Goal: Task Accomplishment & Management: Complete application form

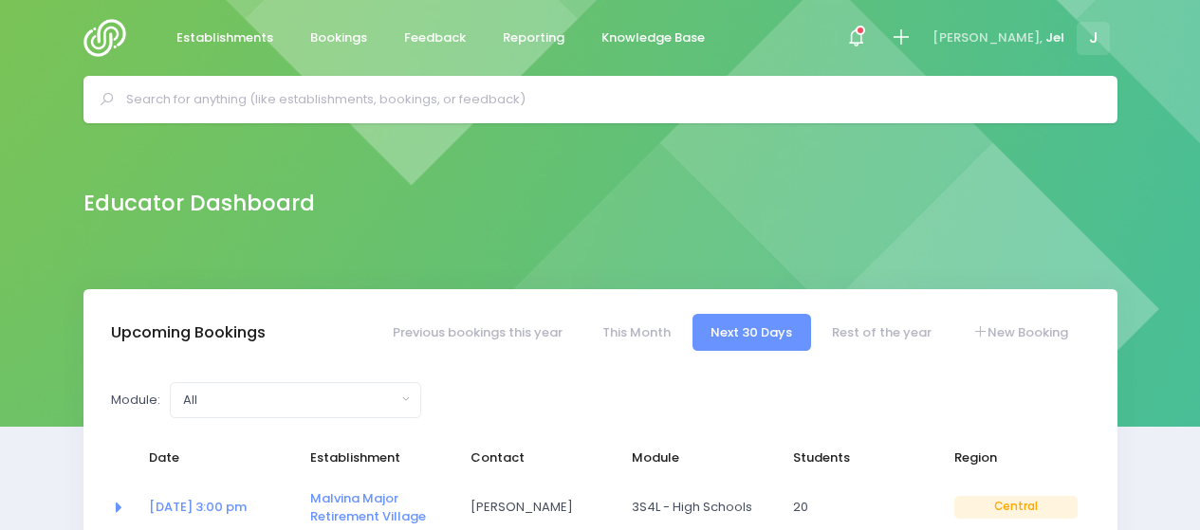
select select "5"
click at [912, 43] on icon at bounding box center [901, 38] width 22 height 22
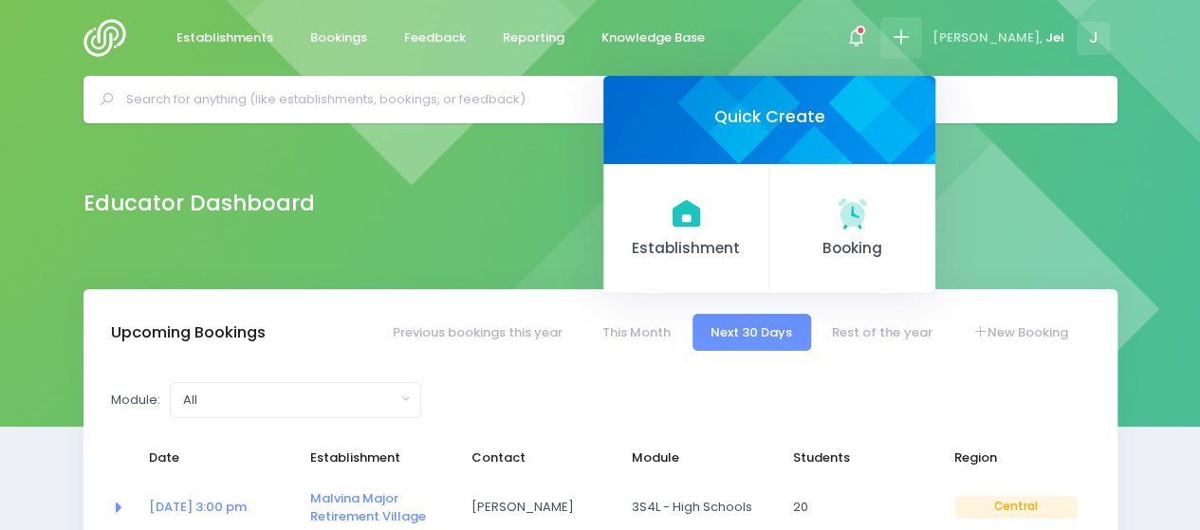
click at [893, 240] on span "Booking" at bounding box center [852, 249] width 136 height 22
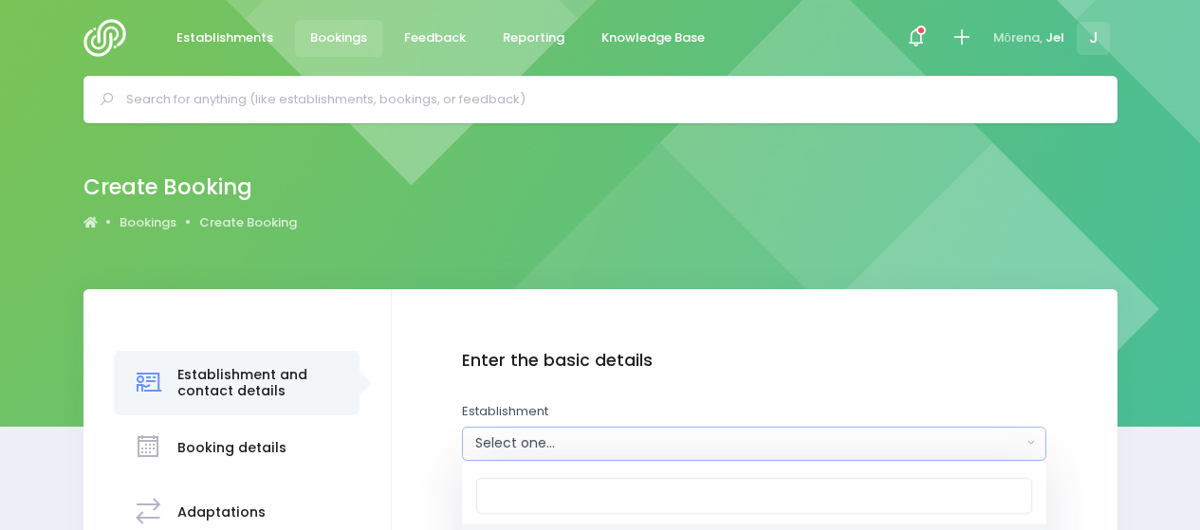
scroll to position [95, 0]
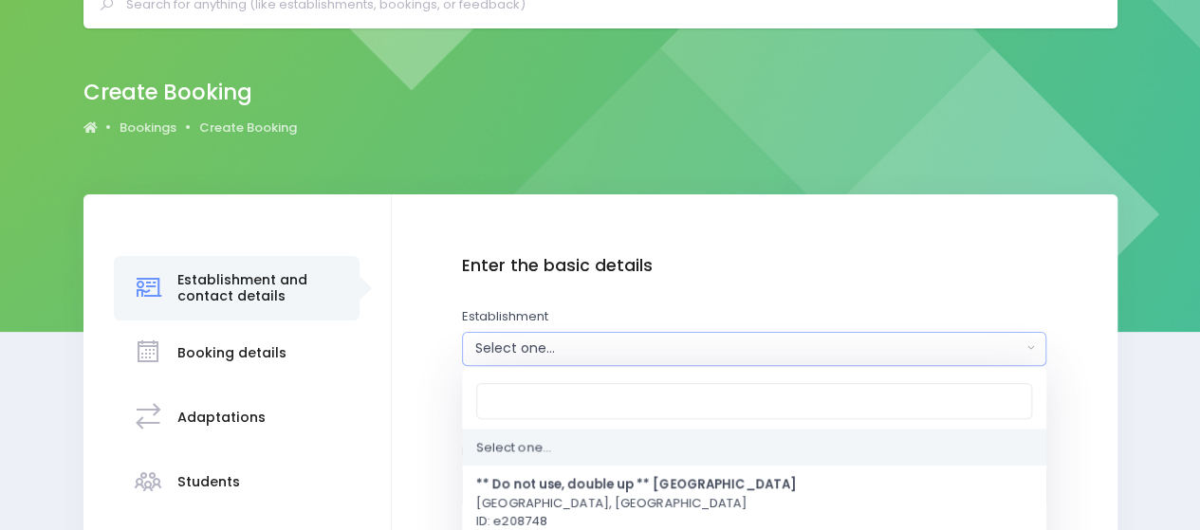
click at [579, 401] on input "Search" at bounding box center [754, 400] width 556 height 36
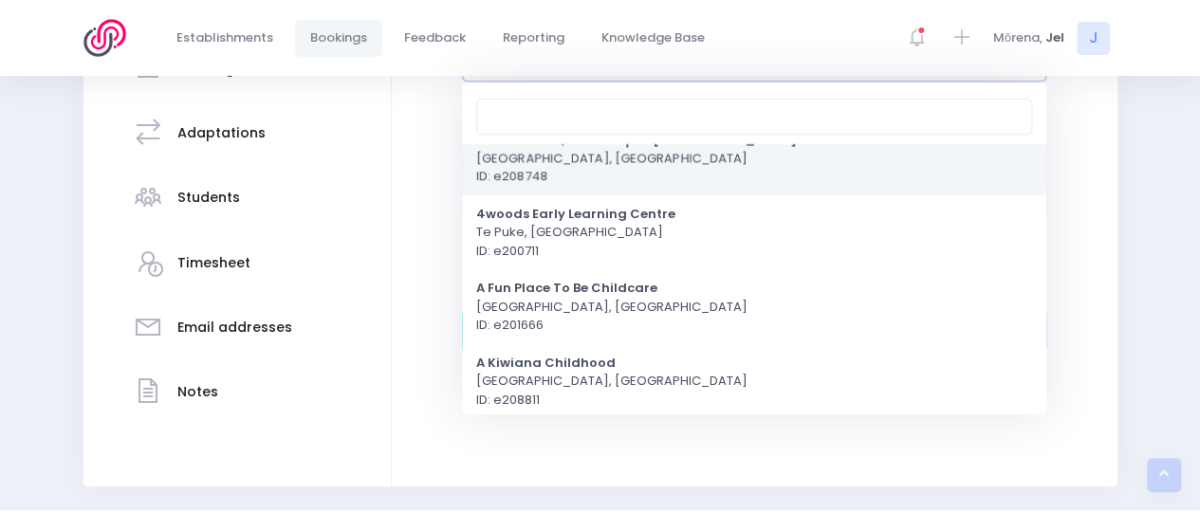
scroll to position [0, 0]
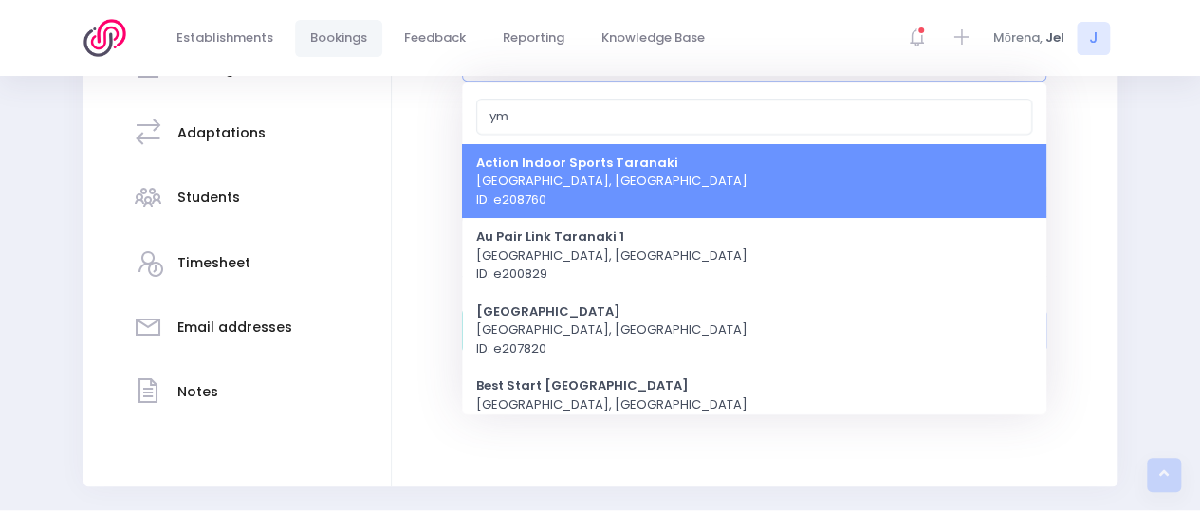
type input "y"
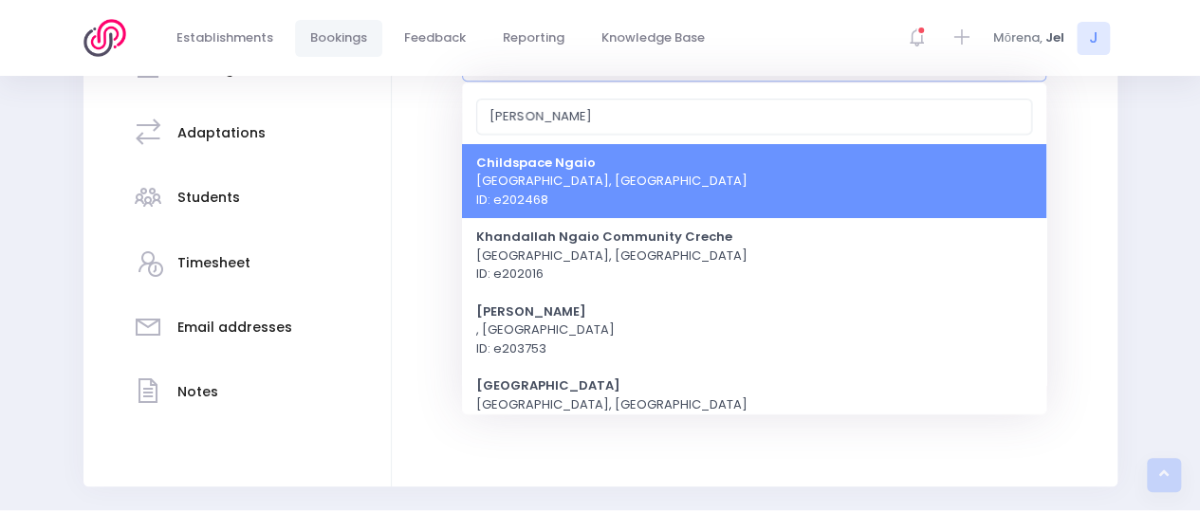
type input "N"
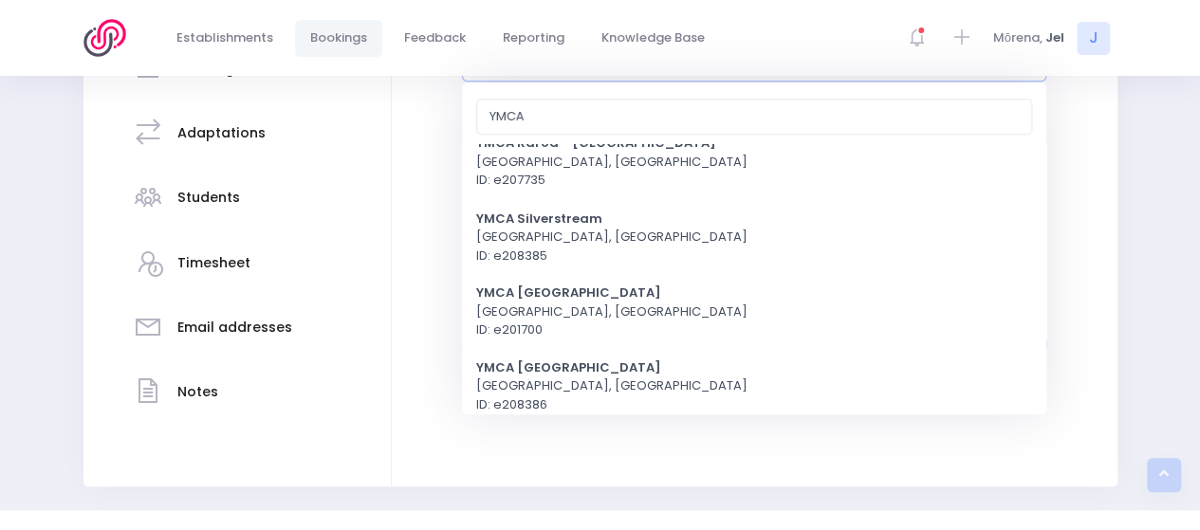
scroll to position [1744, 0]
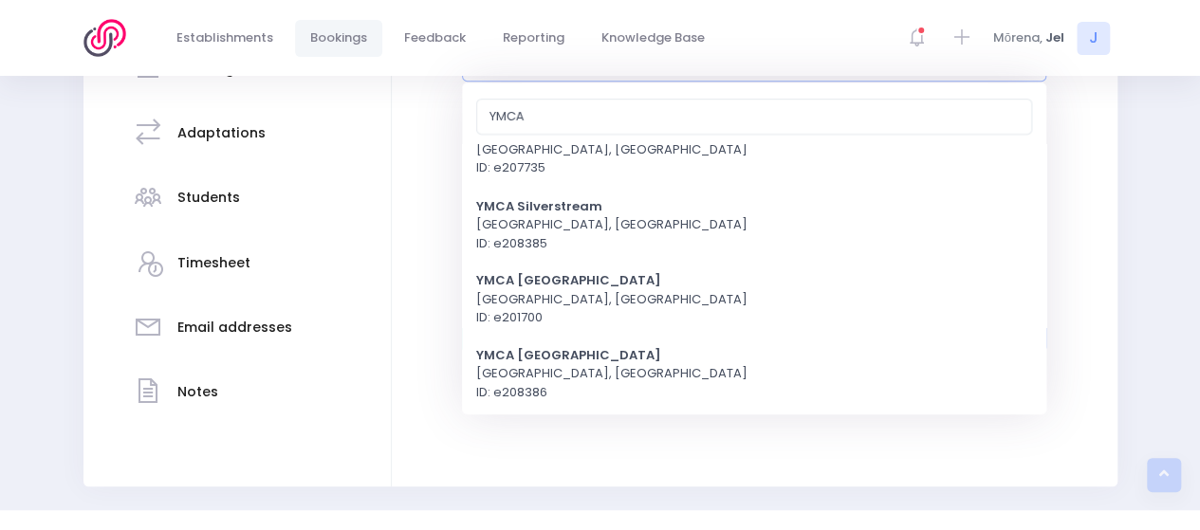
type input "YMCA"
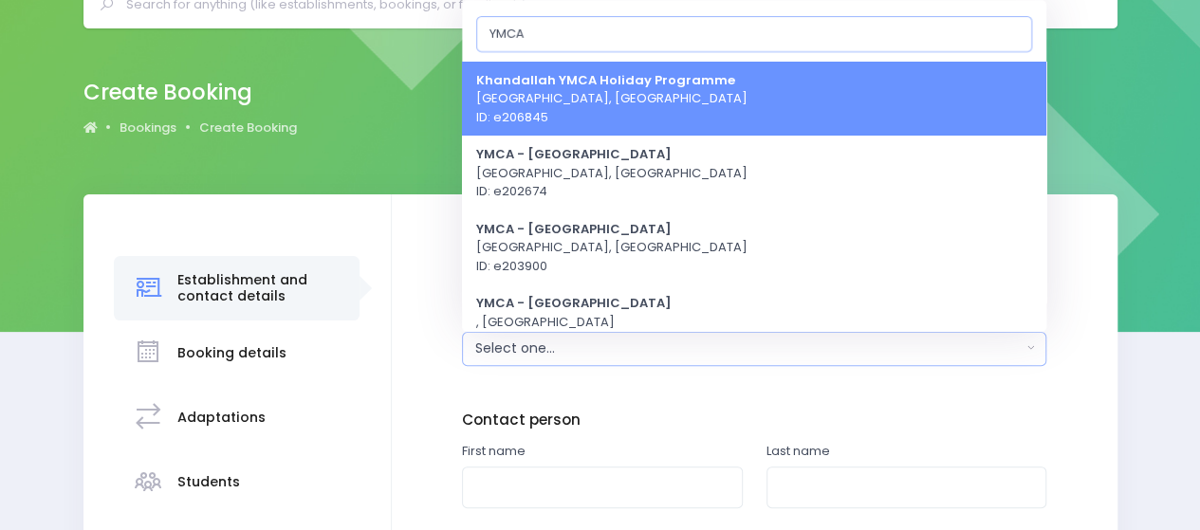
scroll to position [0, 0]
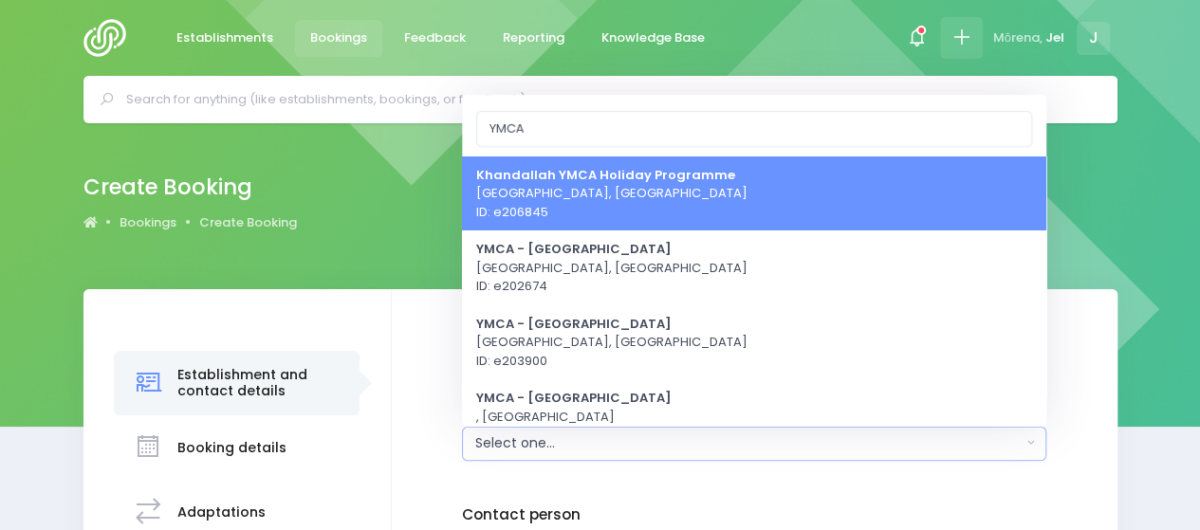
click at [956, 34] on icon at bounding box center [961, 38] width 22 height 22
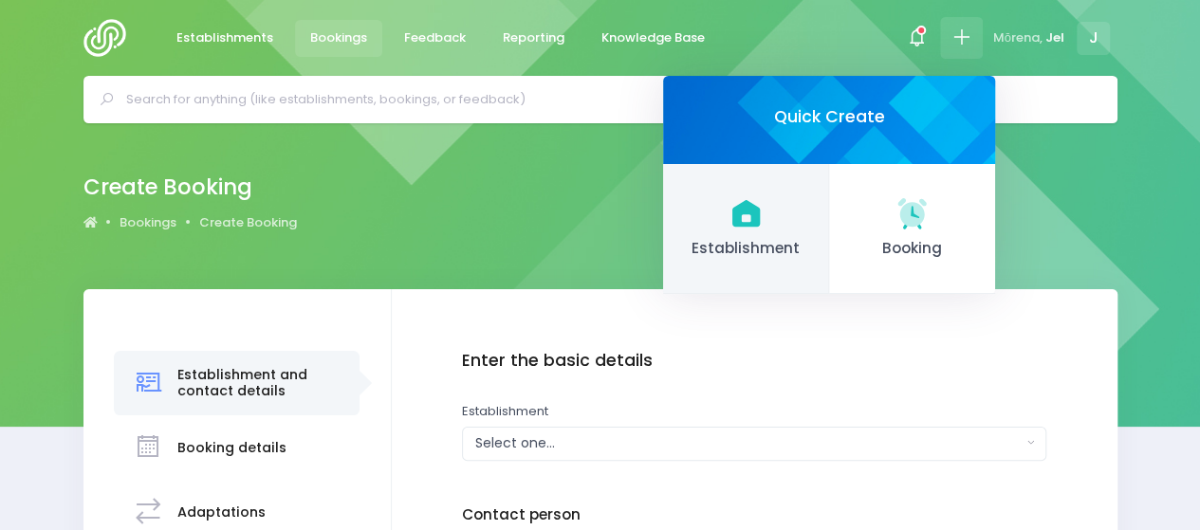
click at [793, 219] on link "Establishment" at bounding box center [746, 229] width 166 height 131
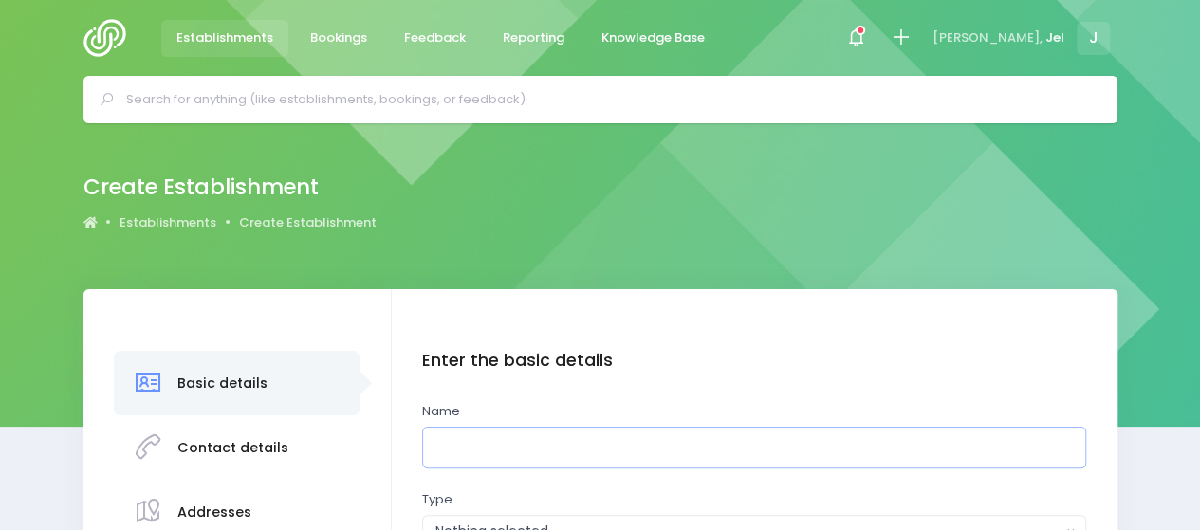
click at [518, 445] on input "text" at bounding box center [754, 448] width 664 height 43
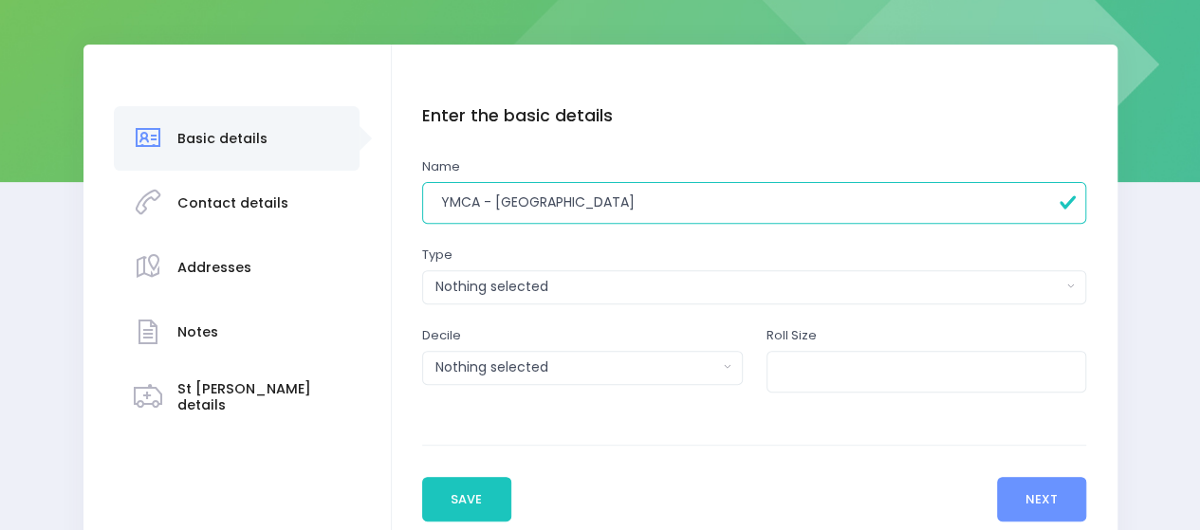
scroll to position [285, 0]
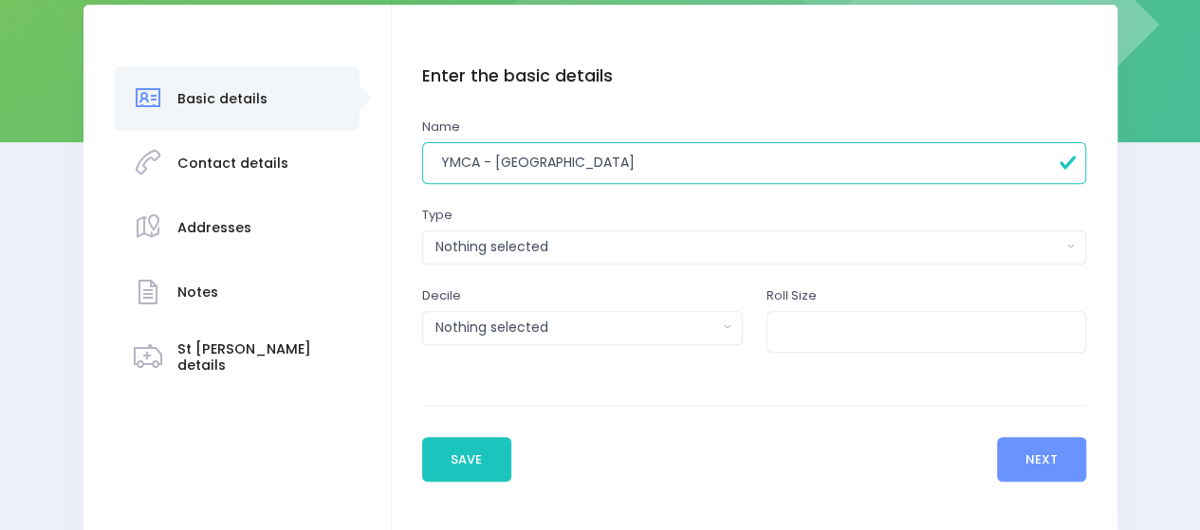
type input "YMCA - [GEOGRAPHIC_DATA]"
click at [520, 253] on div "Nothing selected" at bounding box center [748, 247] width 626 height 20
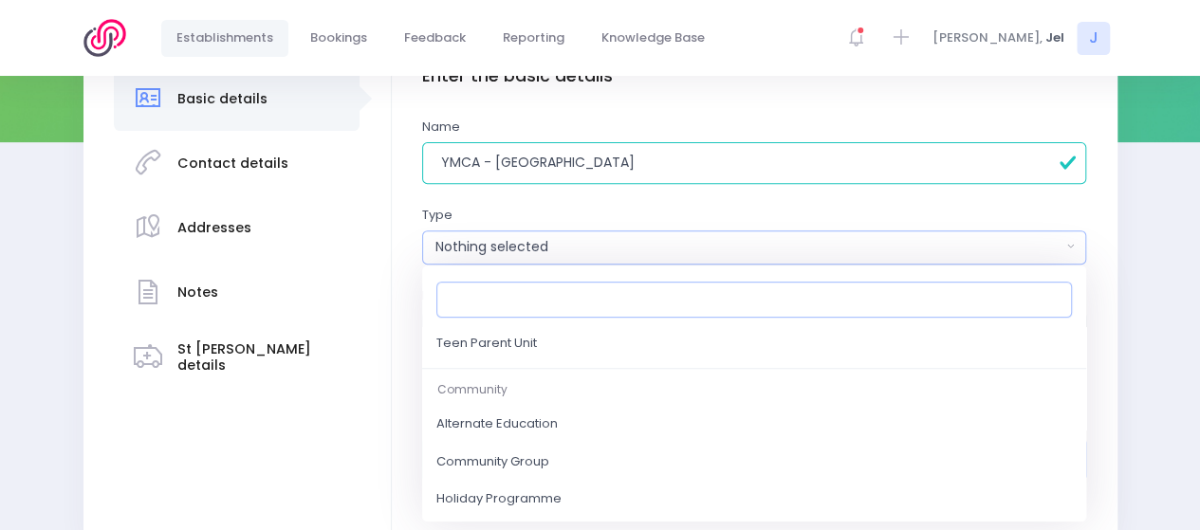
scroll to position [379, 0]
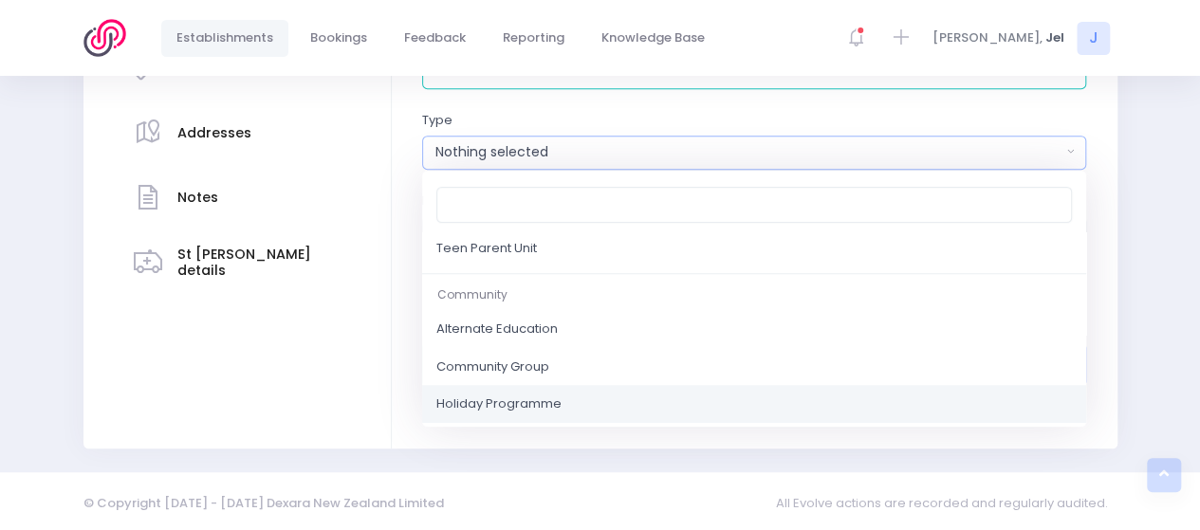
click at [503, 400] on span "Holiday Programme" at bounding box center [498, 404] width 125 height 19
select select "Holiday Programme"
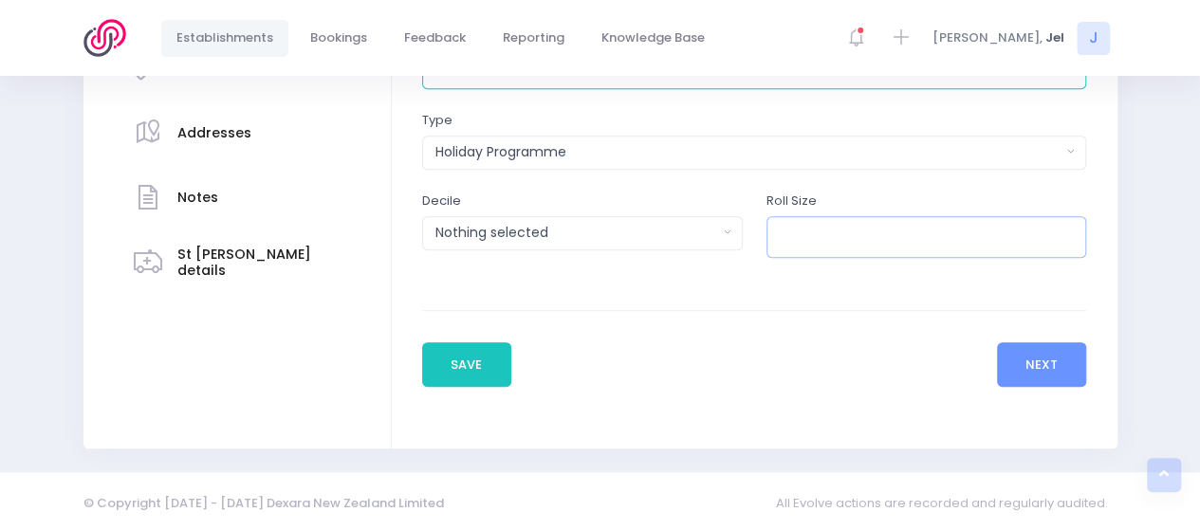
click at [790, 236] on input "number" at bounding box center [926, 237] width 321 height 43
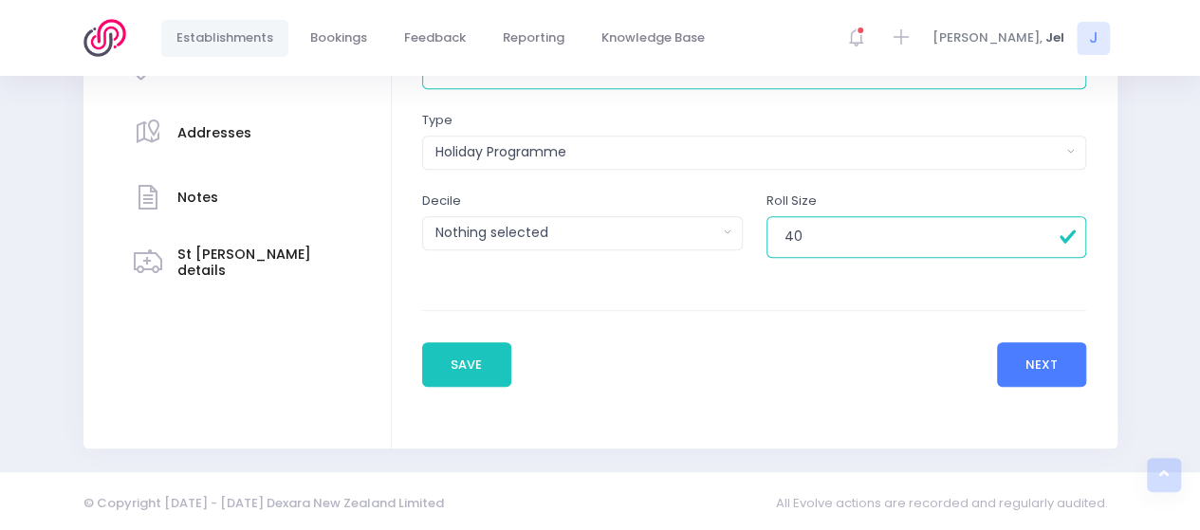
type input "40"
click at [1043, 364] on button "Next" at bounding box center [1042, 365] width 90 height 46
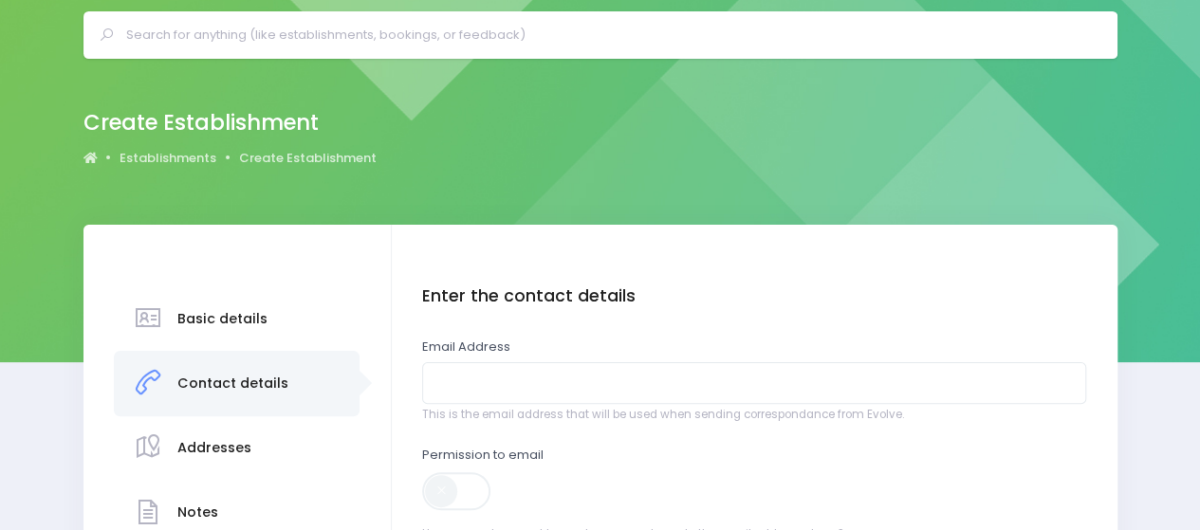
scroll to position [95, 0]
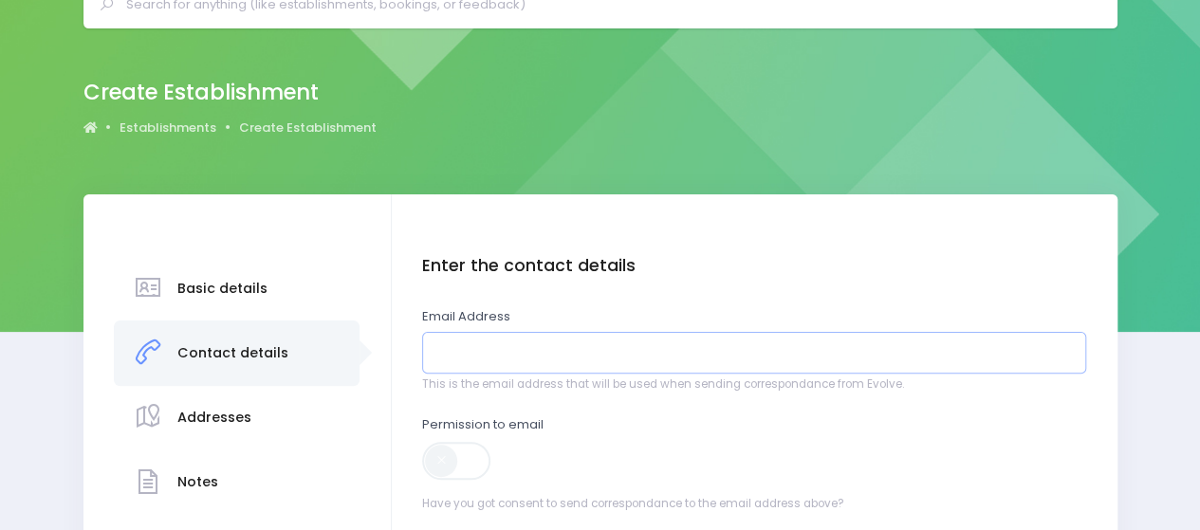
click at [526, 354] on input "email" at bounding box center [754, 353] width 664 height 43
paste input "YMCA Ngaio ASC <ngaio.asc@ycentral.nz>"
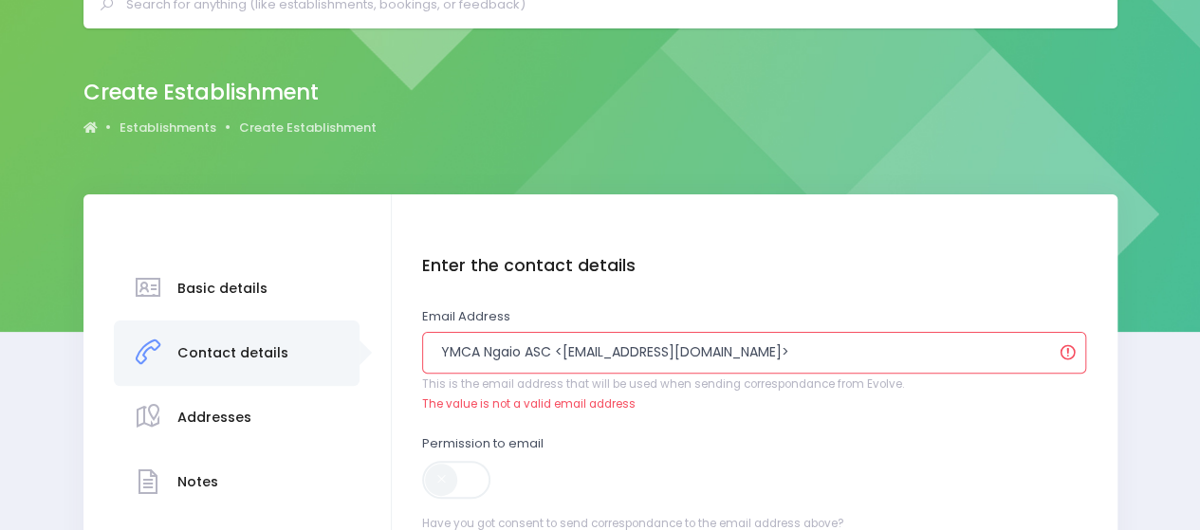
drag, startPoint x: 566, startPoint y: 354, endPoint x: 343, endPoint y: 348, distance: 223.0
click at [623, 360] on input "ngaio.asc@ycentral.nz>" at bounding box center [754, 353] width 664 height 43
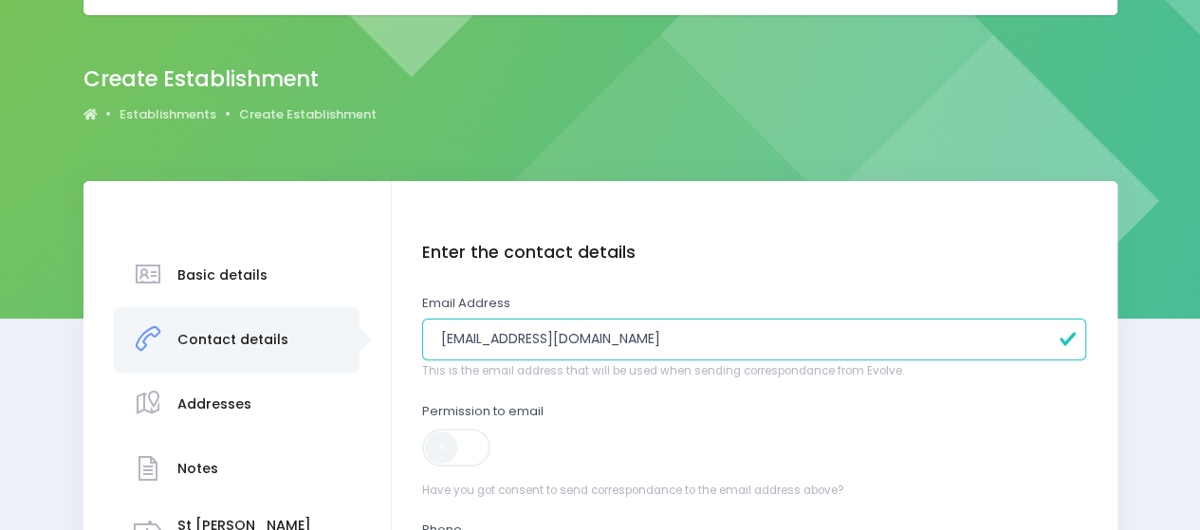
scroll to position [379, 0]
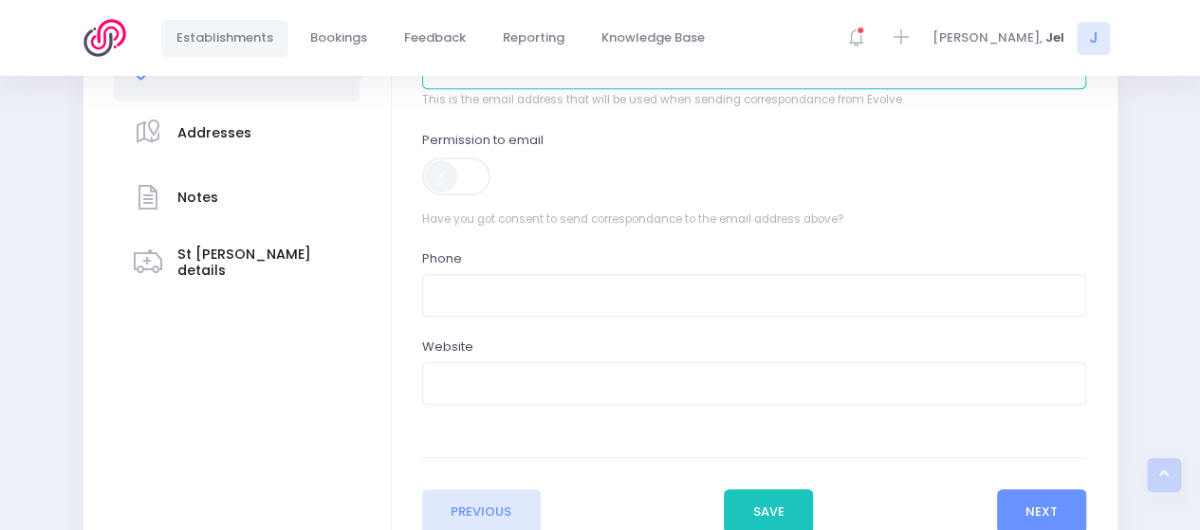
type input "[EMAIL_ADDRESS][DOMAIN_NAME]"
click at [446, 159] on span at bounding box center [457, 176] width 71 height 38
click at [1034, 516] on button "Next" at bounding box center [1042, 512] width 90 height 46
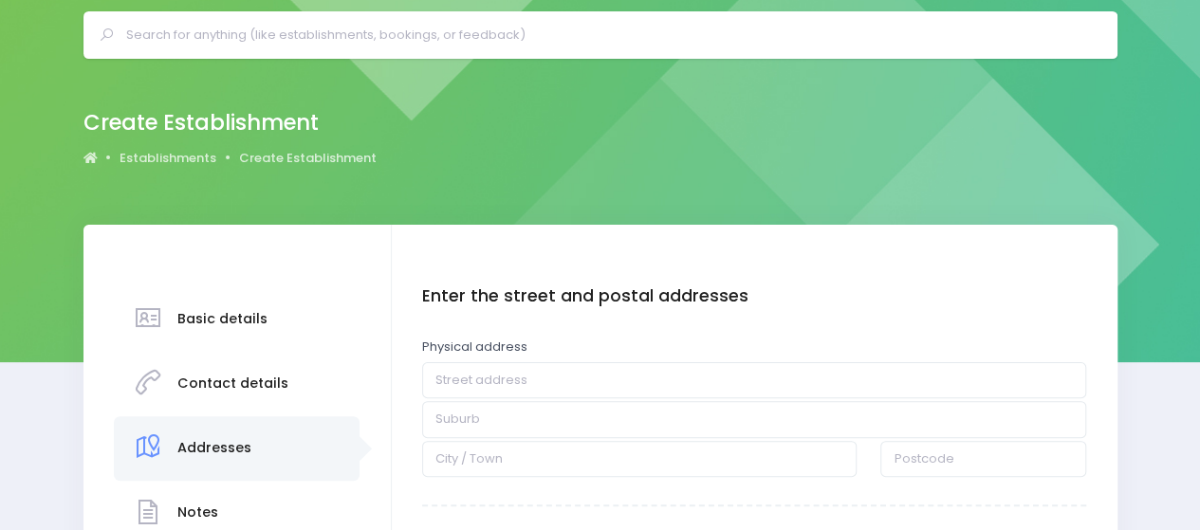
scroll to position [95, 0]
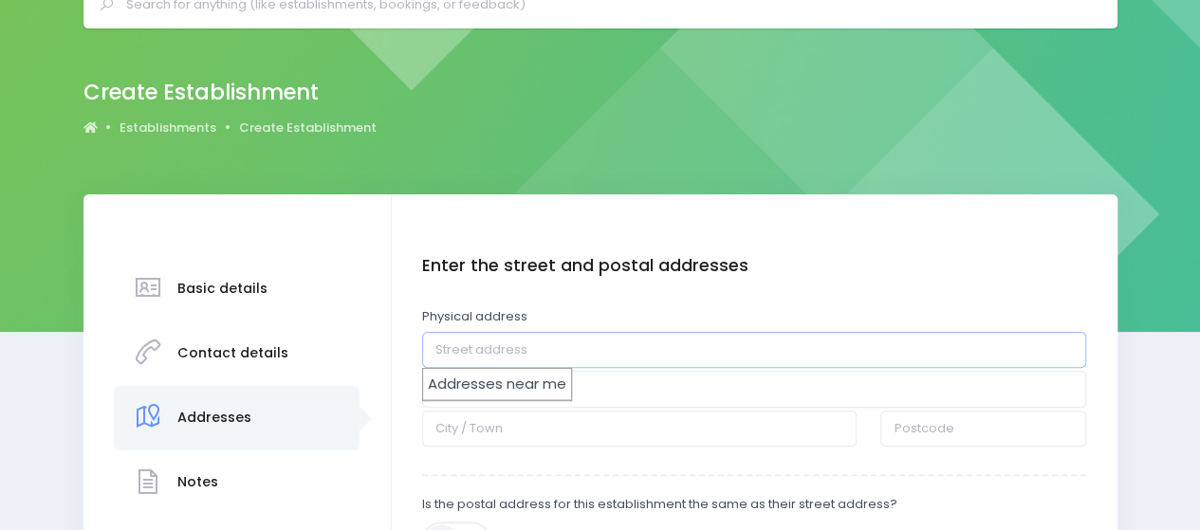
click at [506, 360] on input "text" at bounding box center [754, 350] width 664 height 36
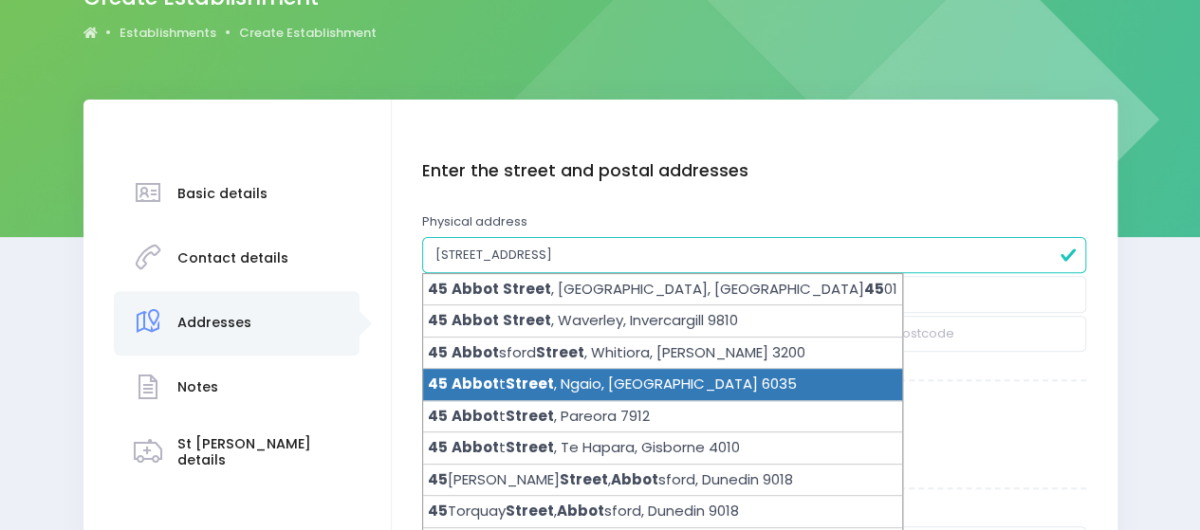
click at [524, 380] on span "Street" at bounding box center [530, 384] width 48 height 20
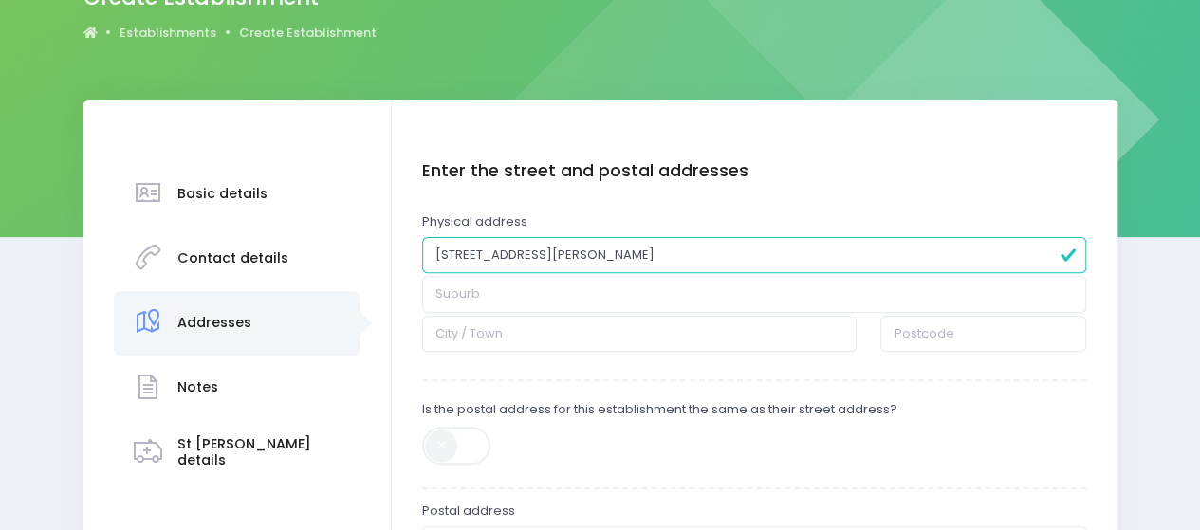
type input "45 Abbott Street"
type input "Ngaio"
type input "Wellington"
type input "6035"
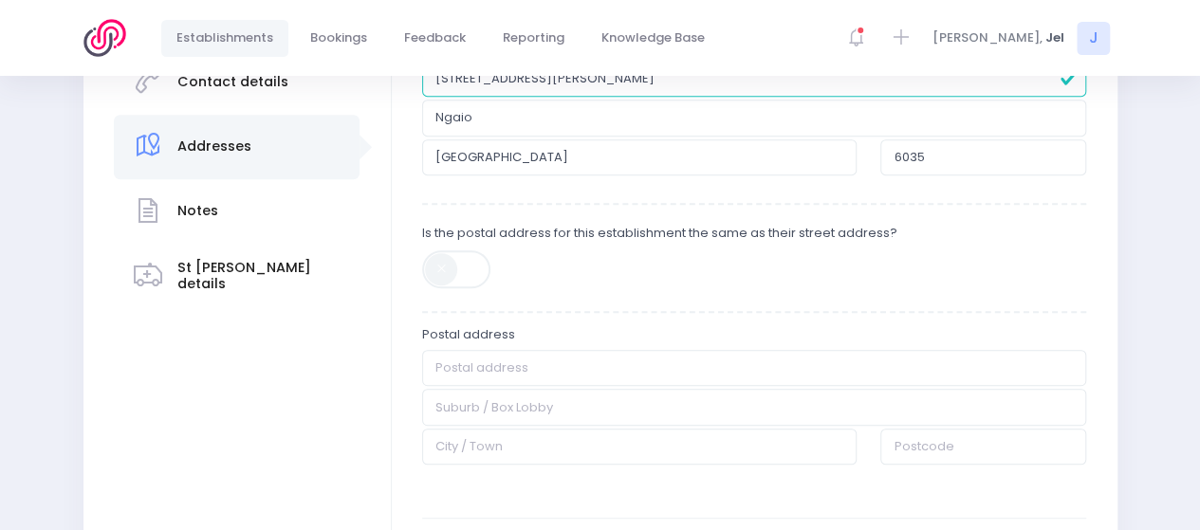
scroll to position [379, 0]
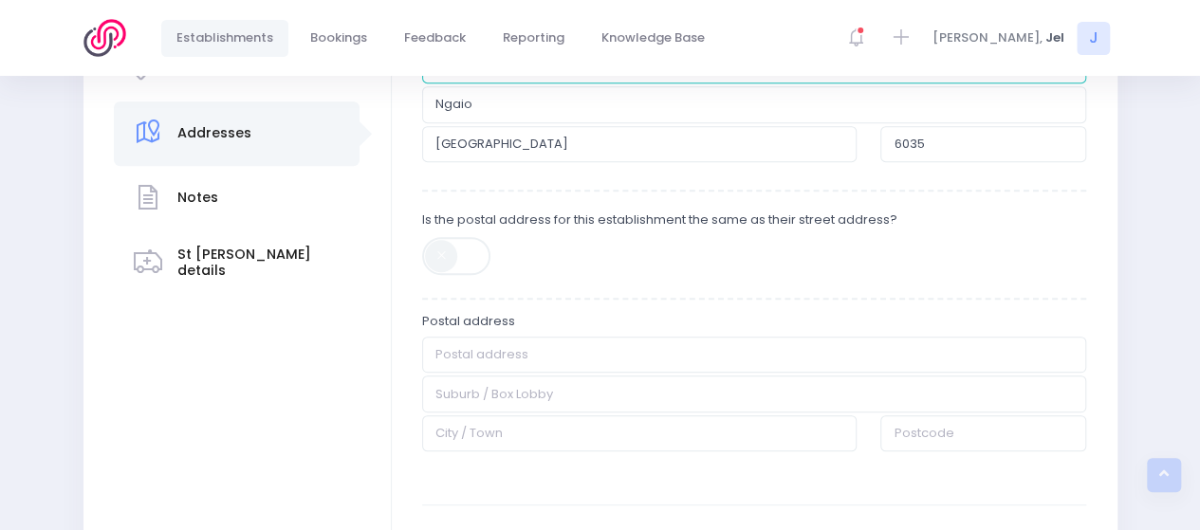
click at [440, 252] on span at bounding box center [457, 256] width 71 height 38
type input "45 Abbott Street"
type input "Ngaio"
type input "Wellington"
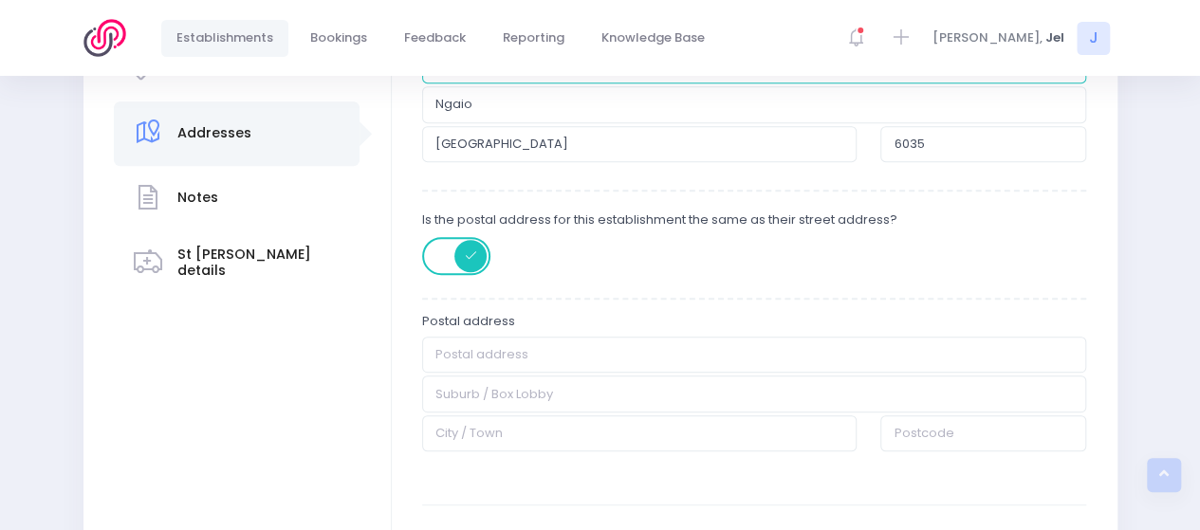
type input "6035"
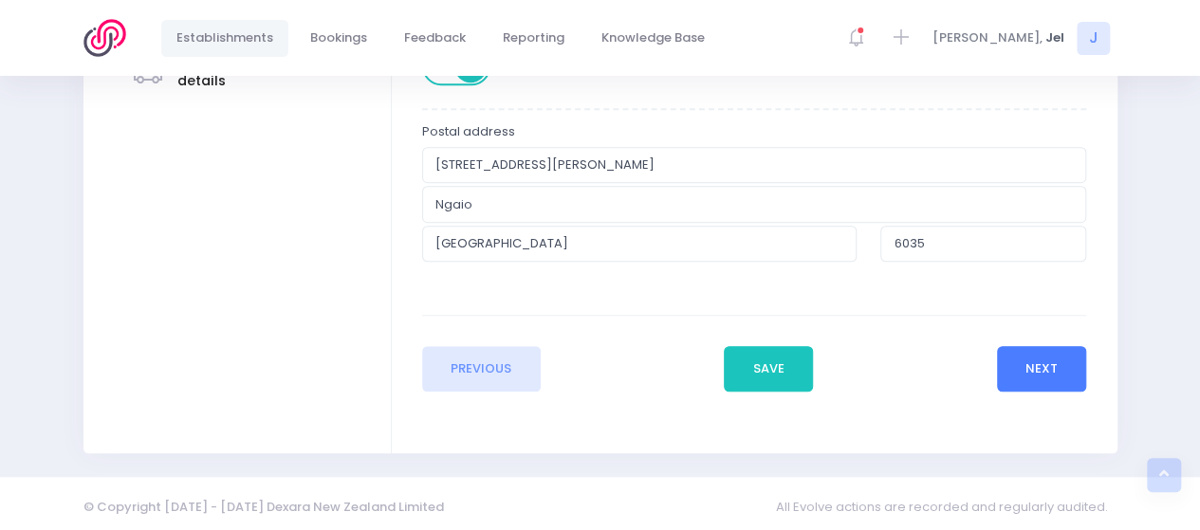
click at [1045, 383] on button "Next" at bounding box center [1042, 369] width 90 height 46
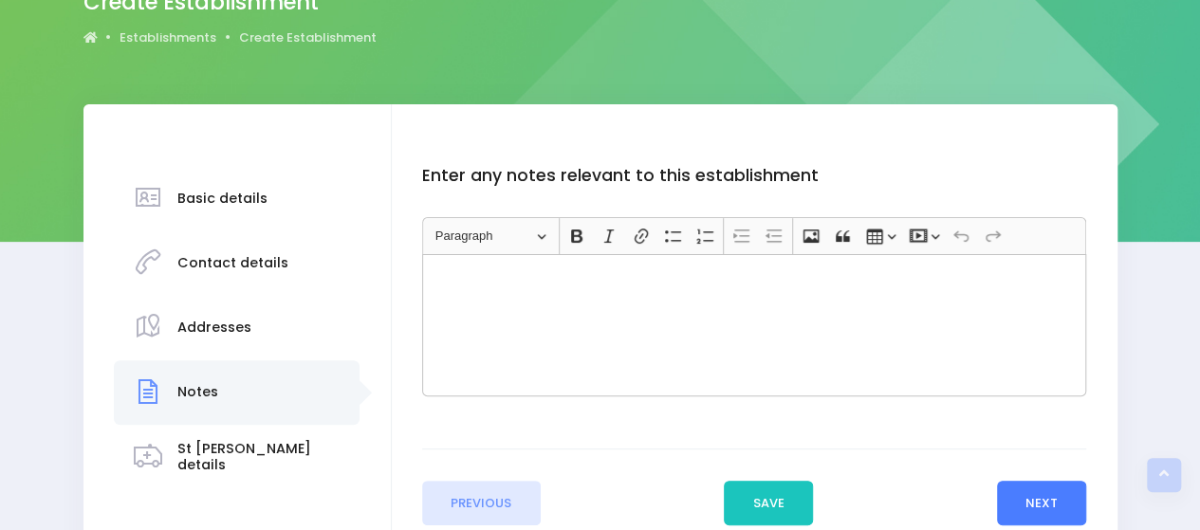
scroll to position [0, 0]
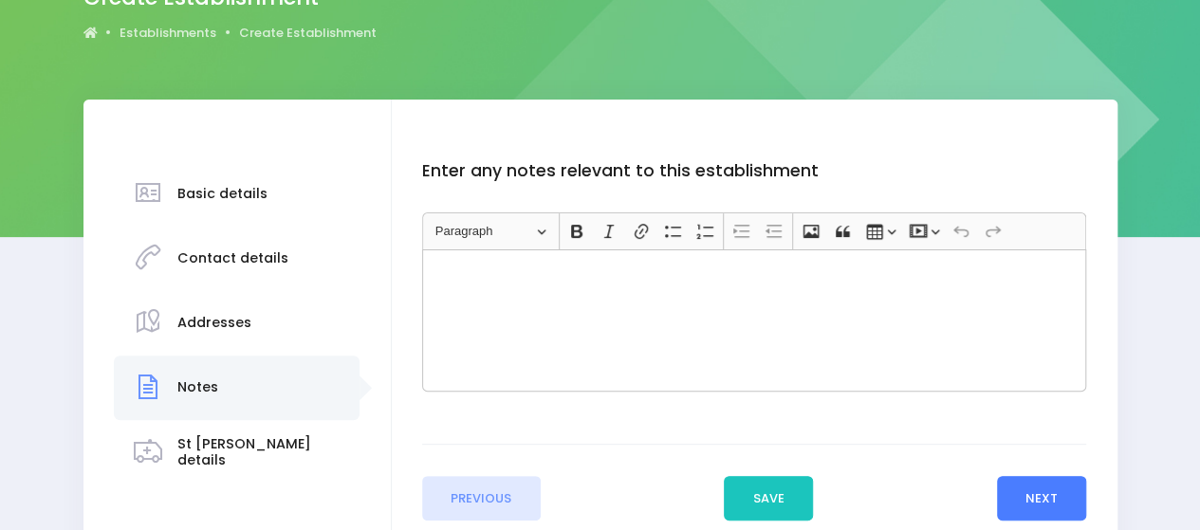
click at [1062, 479] on button "Next" at bounding box center [1042, 499] width 90 height 46
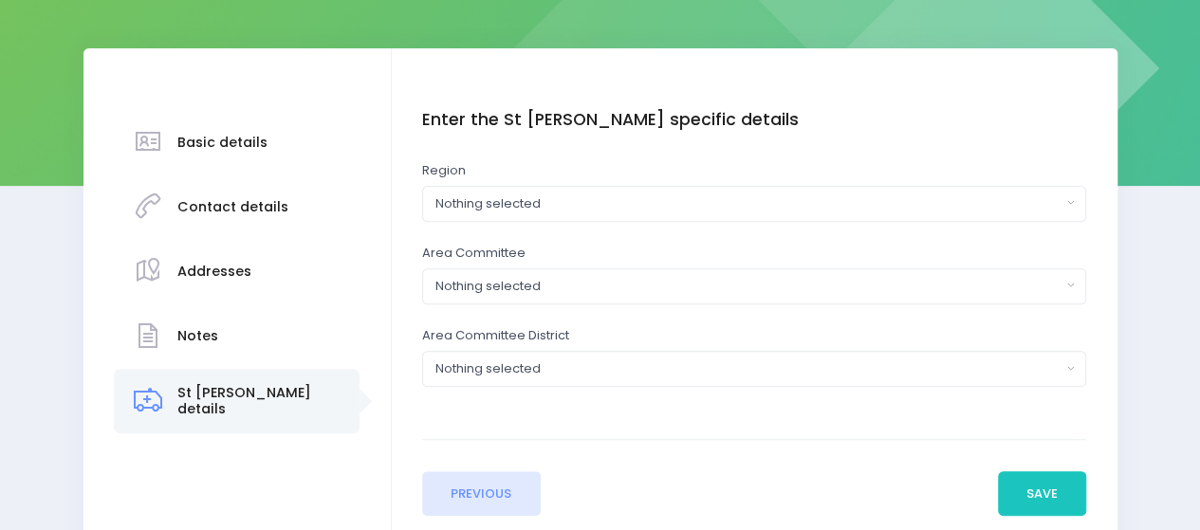
scroll to position [285, 0]
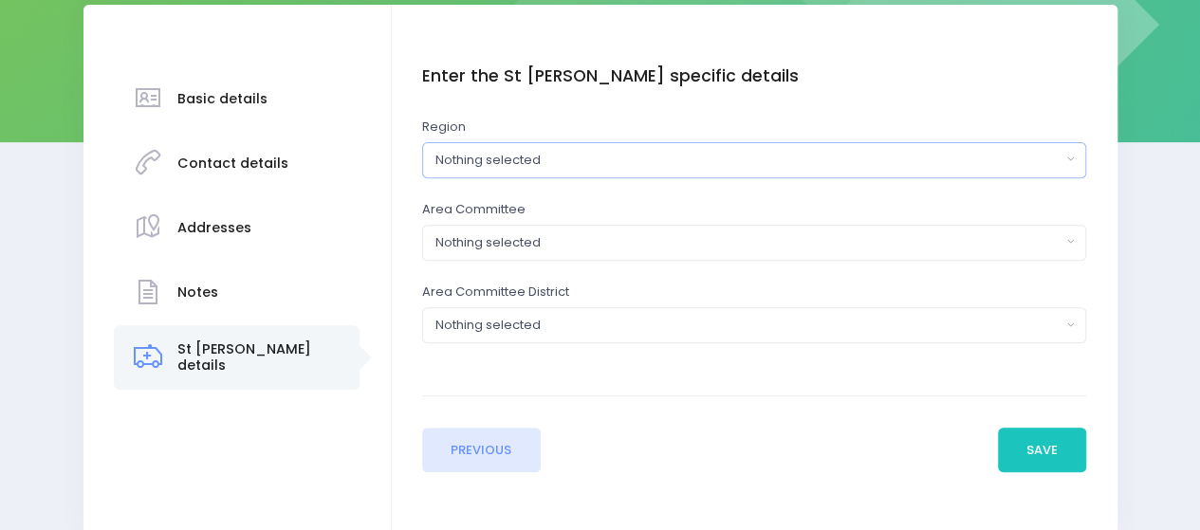
click at [563, 161] on div "Nothing selected" at bounding box center [748, 160] width 626 height 19
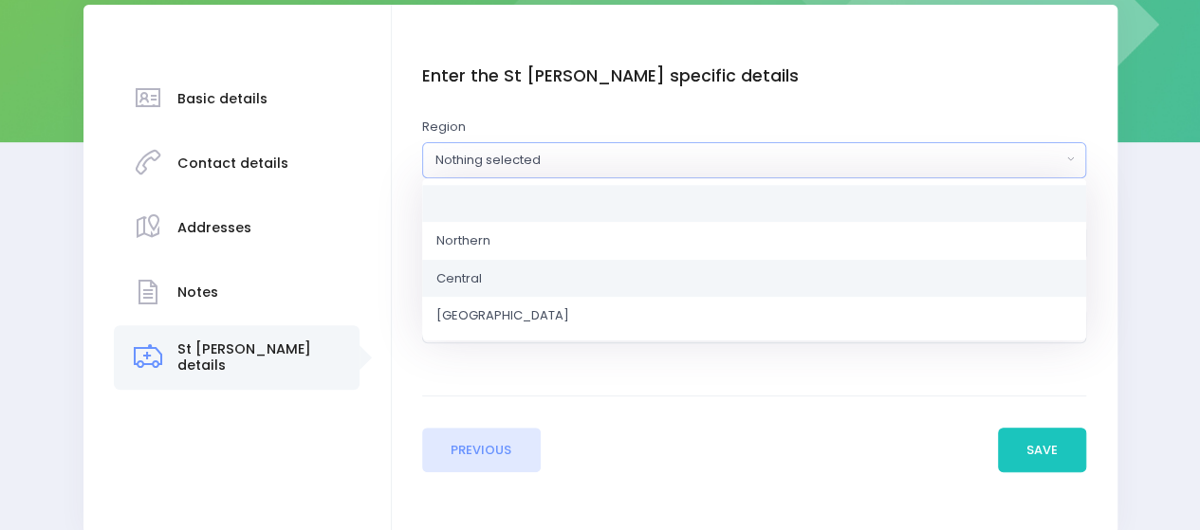
click at [514, 278] on link "Central" at bounding box center [754, 278] width 664 height 38
select select "Central"
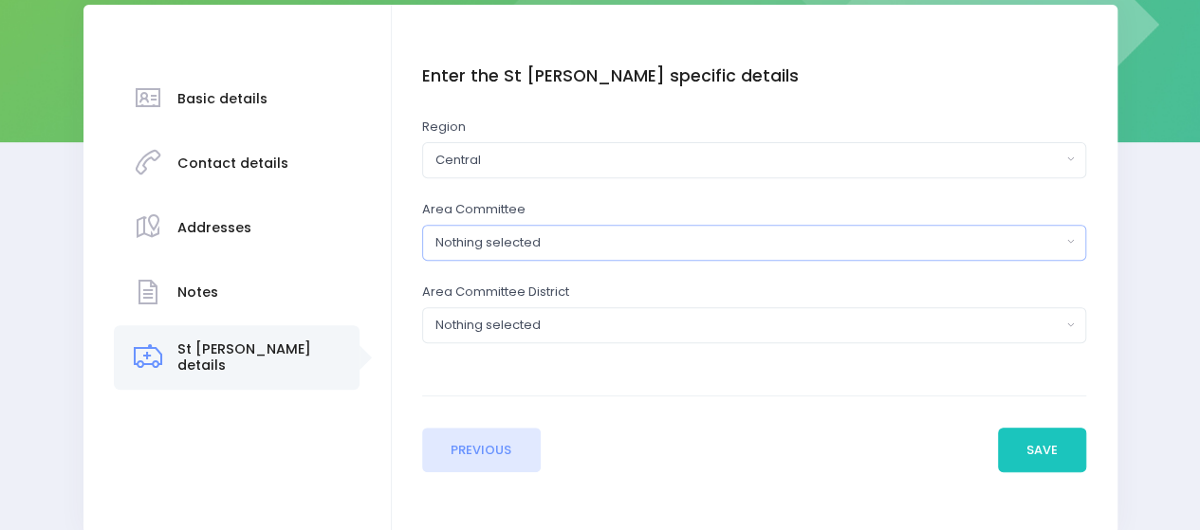
click at [534, 247] on div "Nothing selected" at bounding box center [748, 242] width 626 height 19
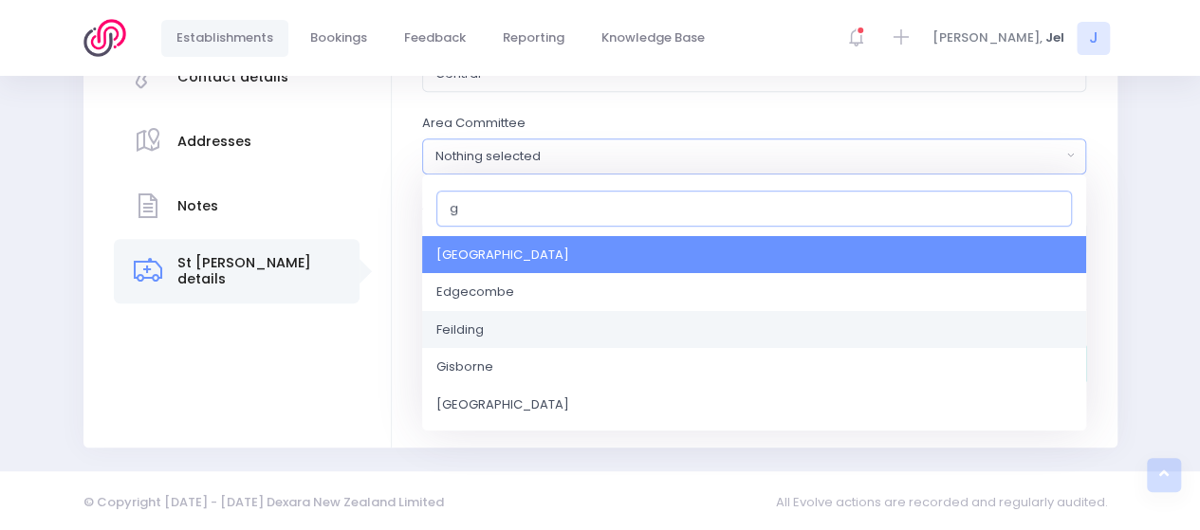
scroll to position [95, 0]
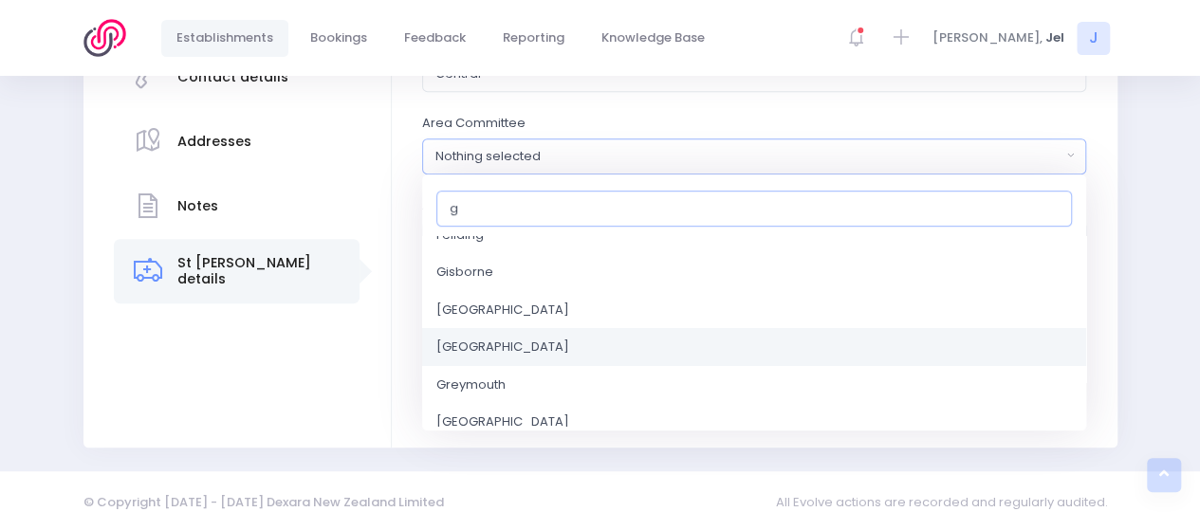
type input "g"
click at [500, 334] on link "Greater Wellington" at bounding box center [754, 347] width 664 height 38
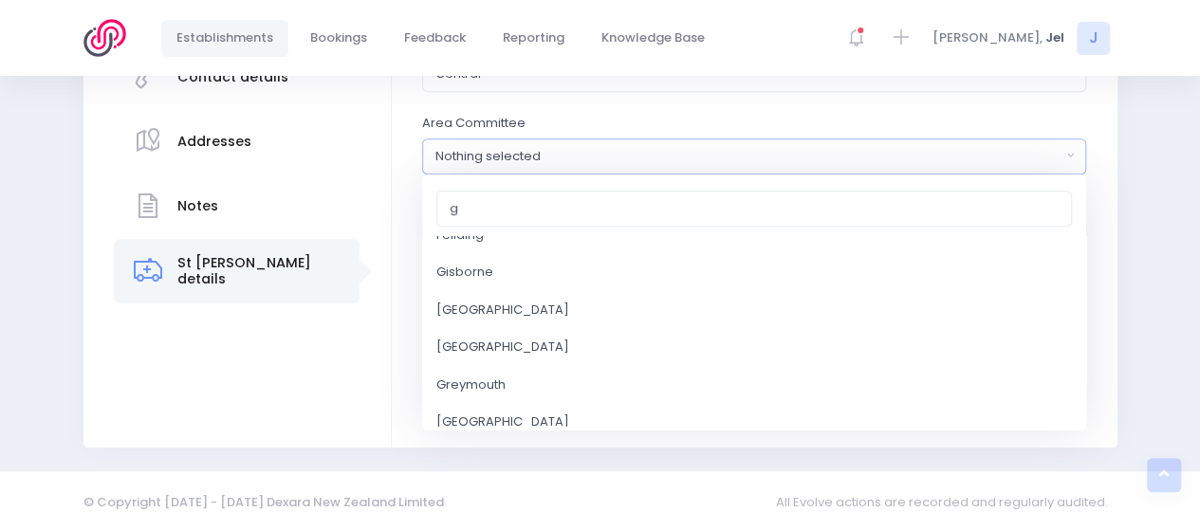
select select "Greater Wellington"
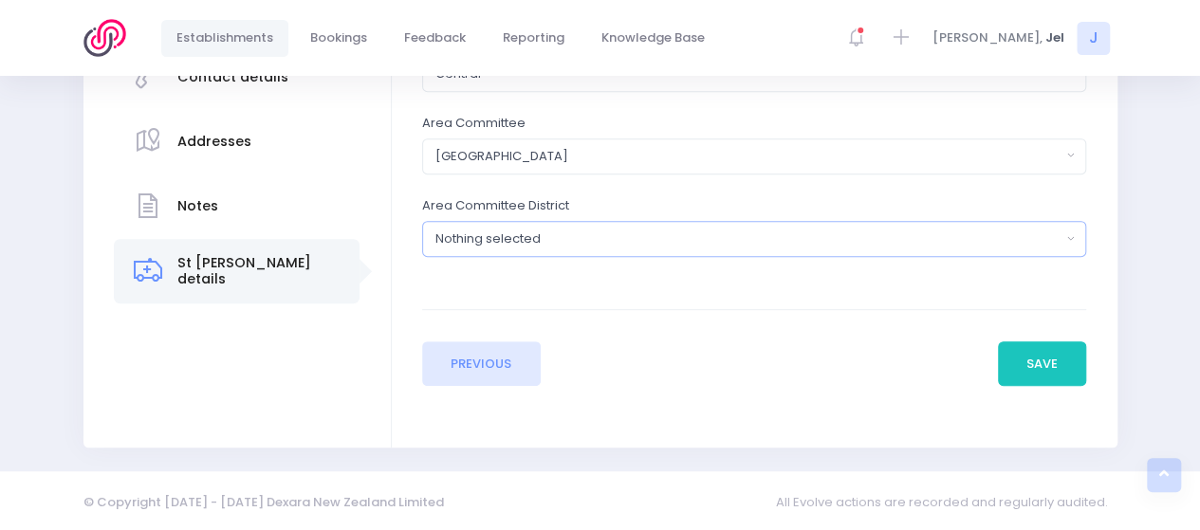
click at [527, 238] on div "Nothing selected" at bounding box center [748, 239] width 626 height 19
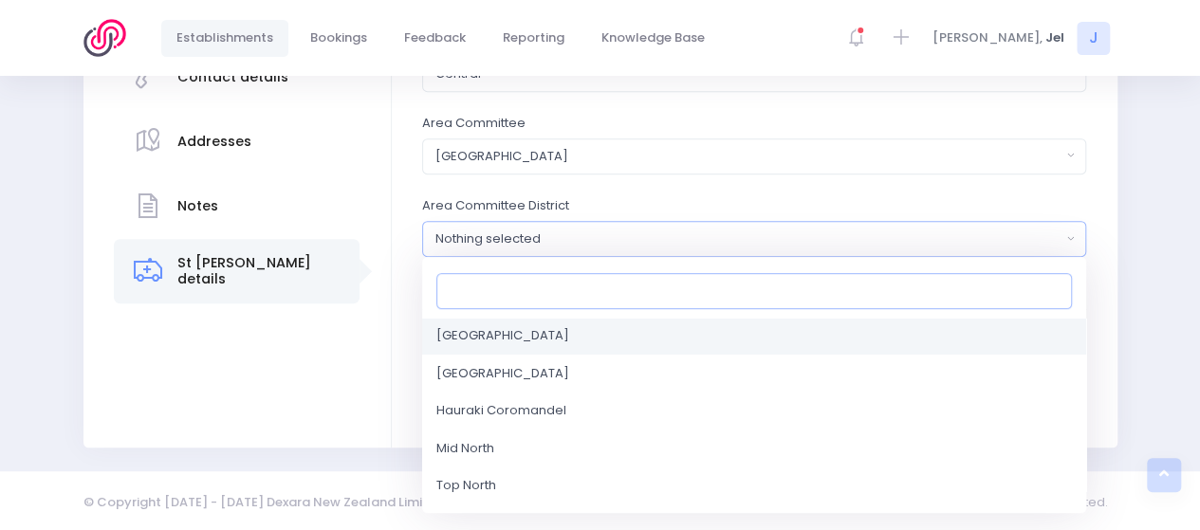
scroll to position [190, 0]
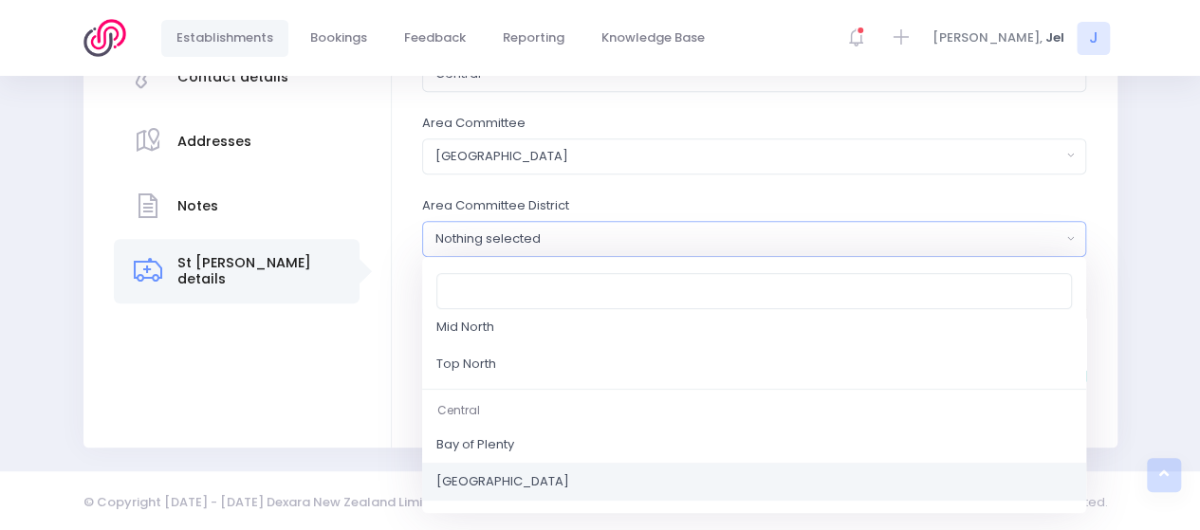
click at [510, 472] on span "Central District" at bounding box center [502, 481] width 133 height 19
select select "Central District"
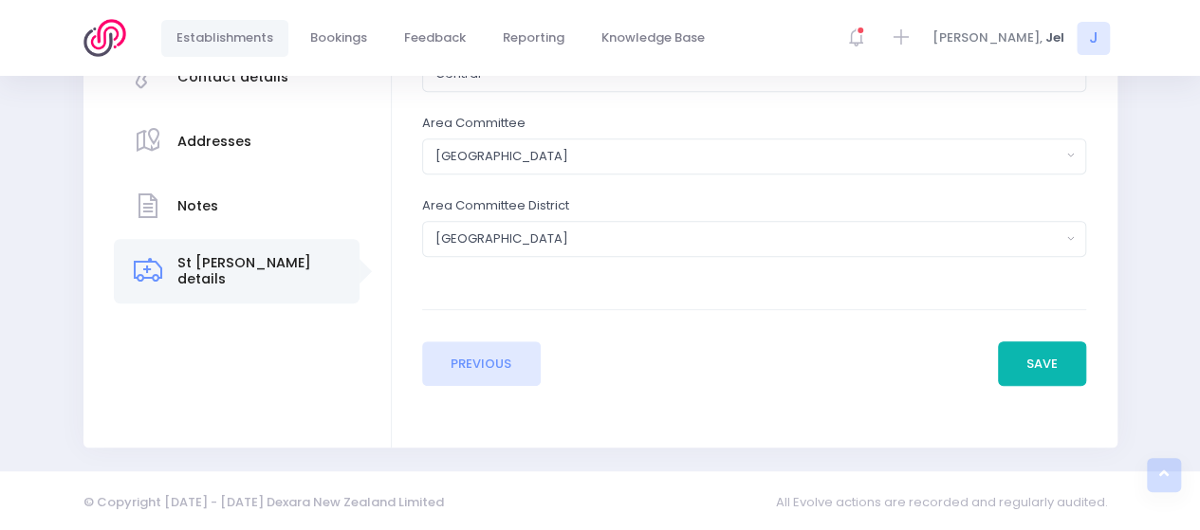
click at [1068, 373] on button "Save" at bounding box center [1042, 364] width 89 height 46
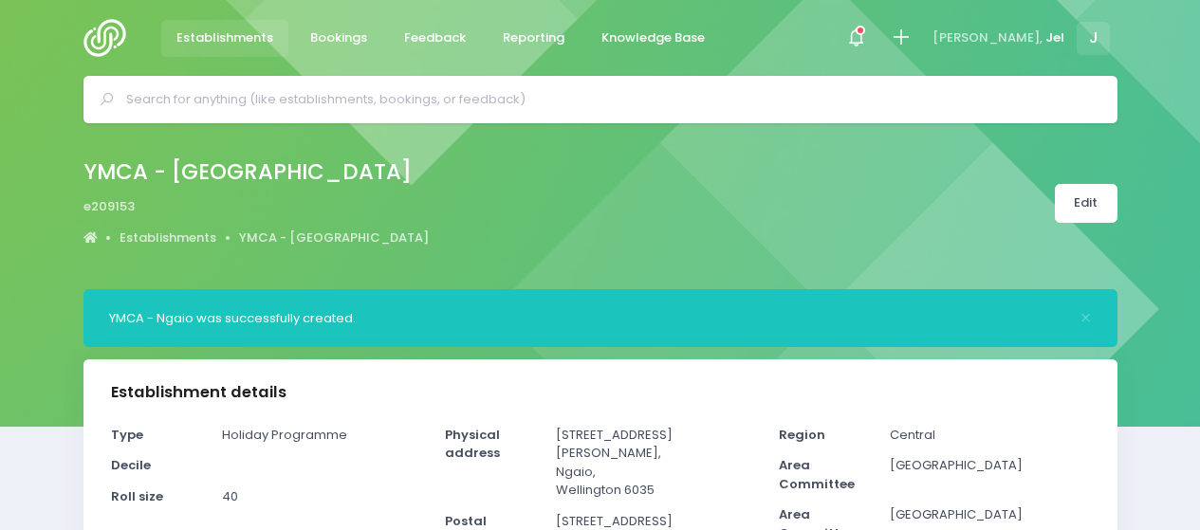
select select "5"
click at [912, 35] on icon at bounding box center [901, 38] width 22 height 22
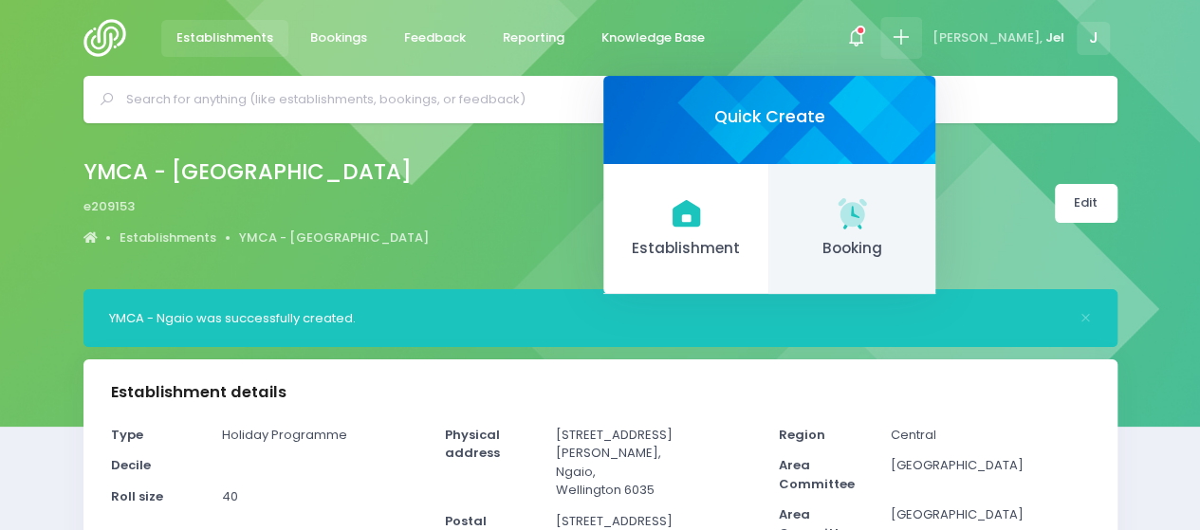
click at [875, 241] on span "Booking" at bounding box center [852, 249] width 136 height 22
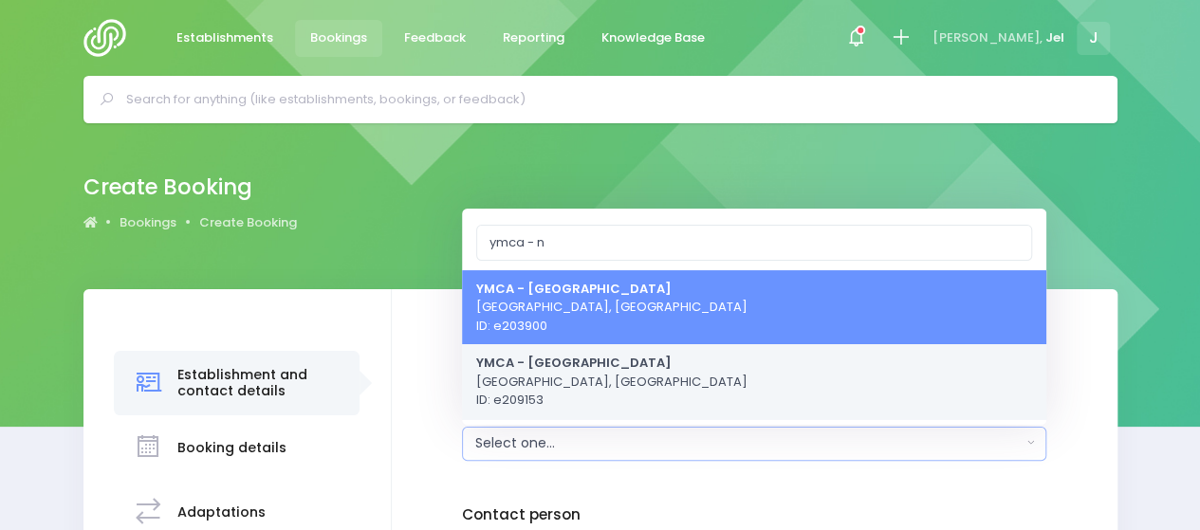
type input "ymca - n"
click at [541, 377] on span "YMCA - [PERSON_NAME], [GEOGRAPHIC_DATA] ID: e209153" at bounding box center [611, 382] width 271 height 56
select select "209153"
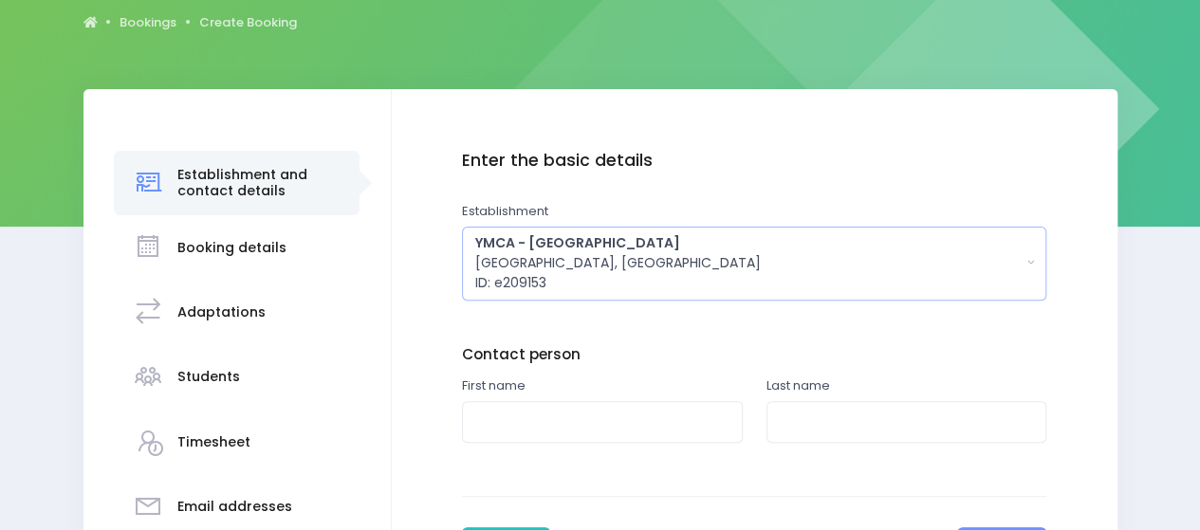
scroll to position [285, 0]
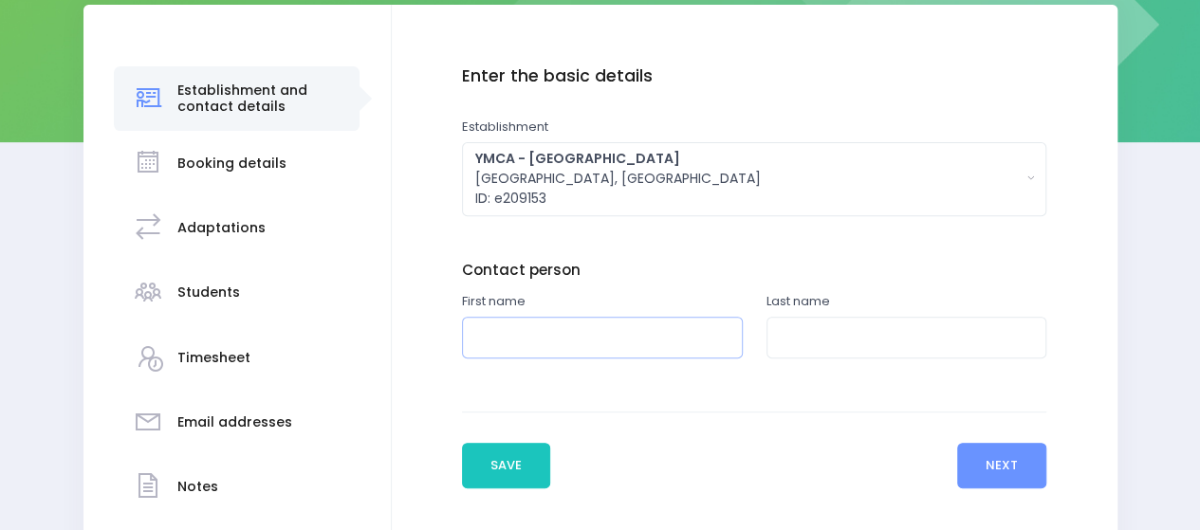
click at [544, 343] on input "text" at bounding box center [602, 338] width 281 height 43
type input "[PERSON_NAME]"
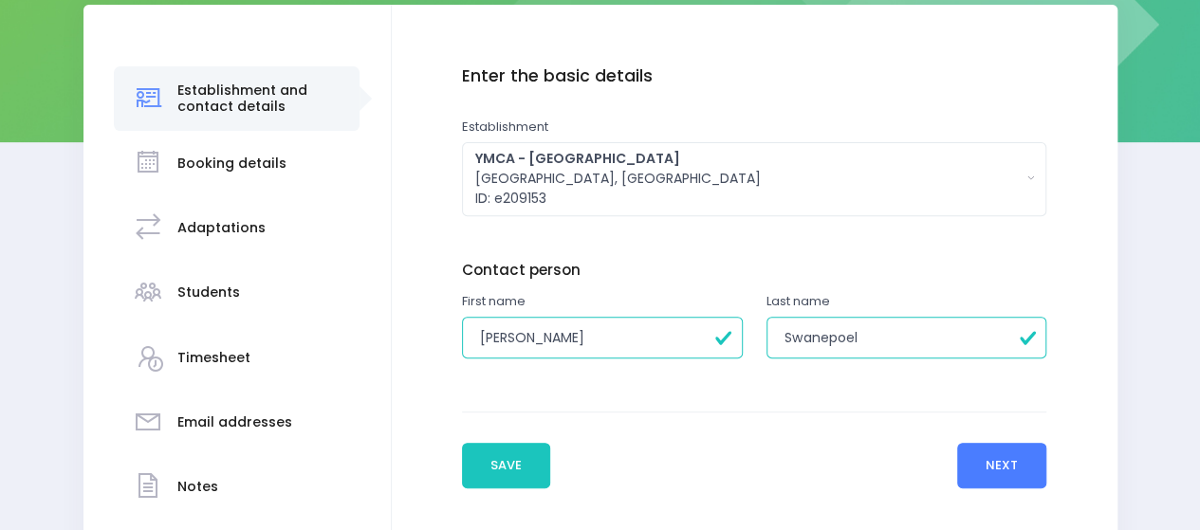
type input "Swanepoel"
click at [973, 466] on button "Next" at bounding box center [1002, 466] width 90 height 46
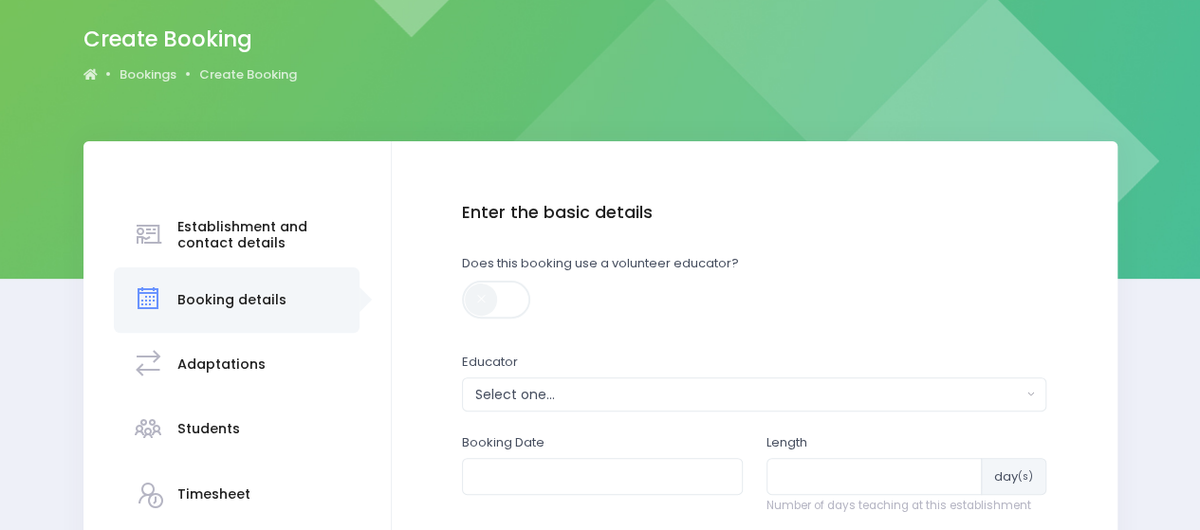
scroll to position [190, 0]
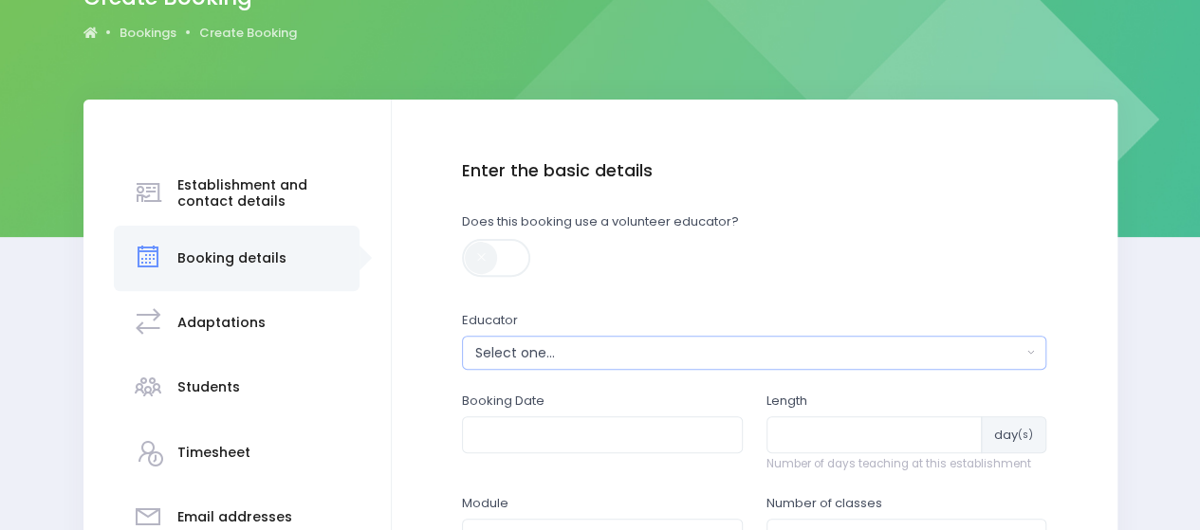
click at [503, 357] on div "Select one..." at bounding box center [748, 353] width 546 height 20
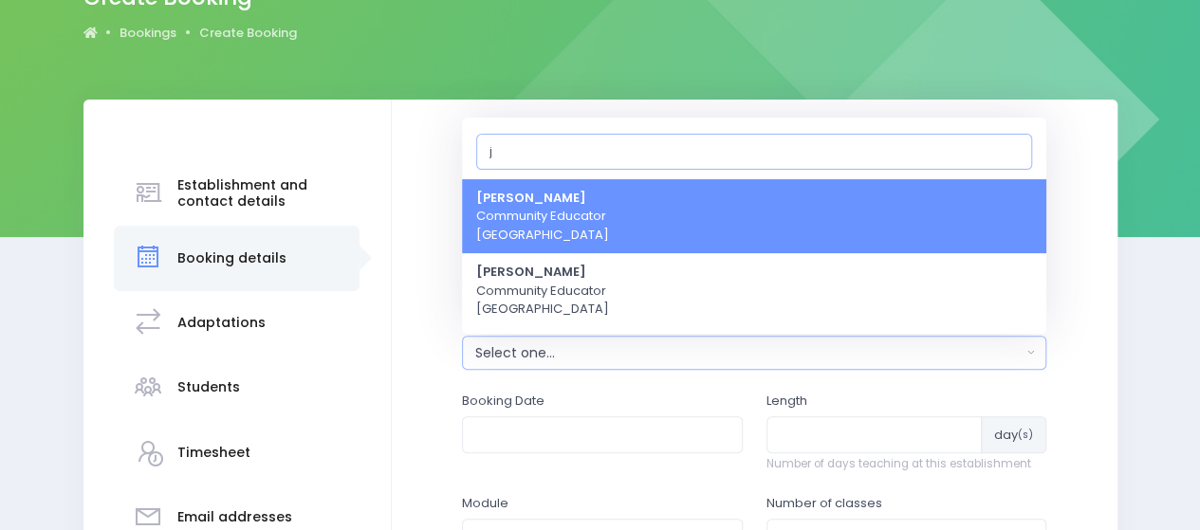
type input "j"
click at [541, 224] on span "Jel [PERSON_NAME] Community Educator [GEOGRAPHIC_DATA]" at bounding box center [542, 217] width 133 height 56
select select "365055"
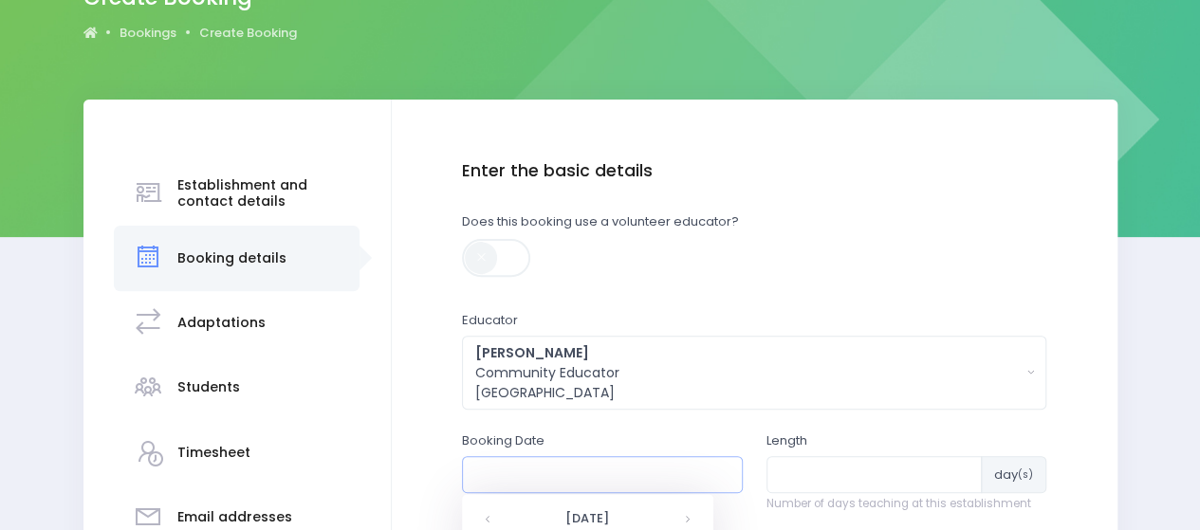
click at [515, 471] on input "text" at bounding box center [602, 474] width 281 height 36
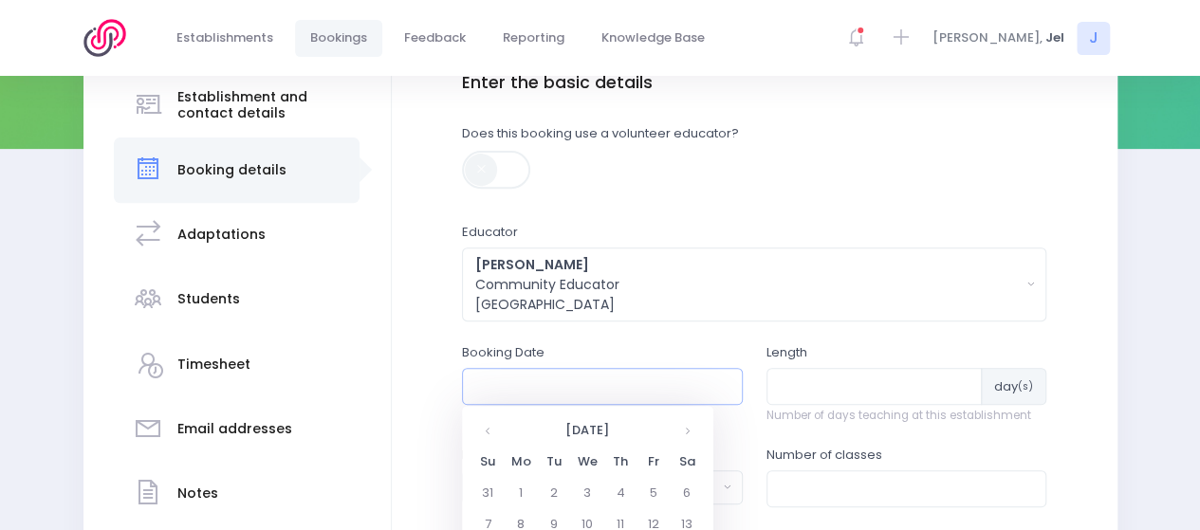
scroll to position [379, 0]
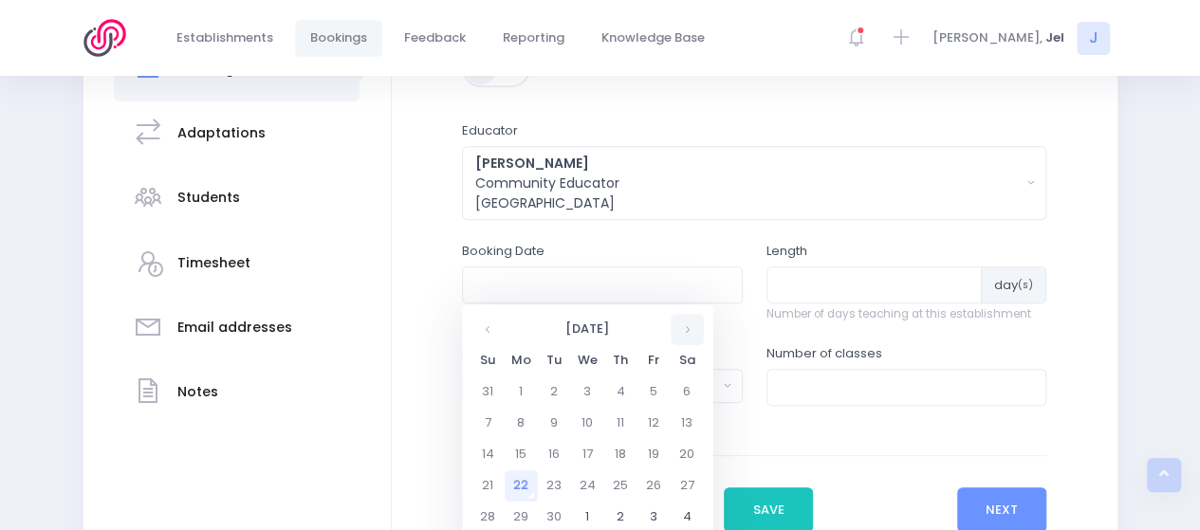
click at [689, 325] on th at bounding box center [687, 329] width 33 height 31
click at [621, 449] on td "15" at bounding box center [620, 454] width 33 height 31
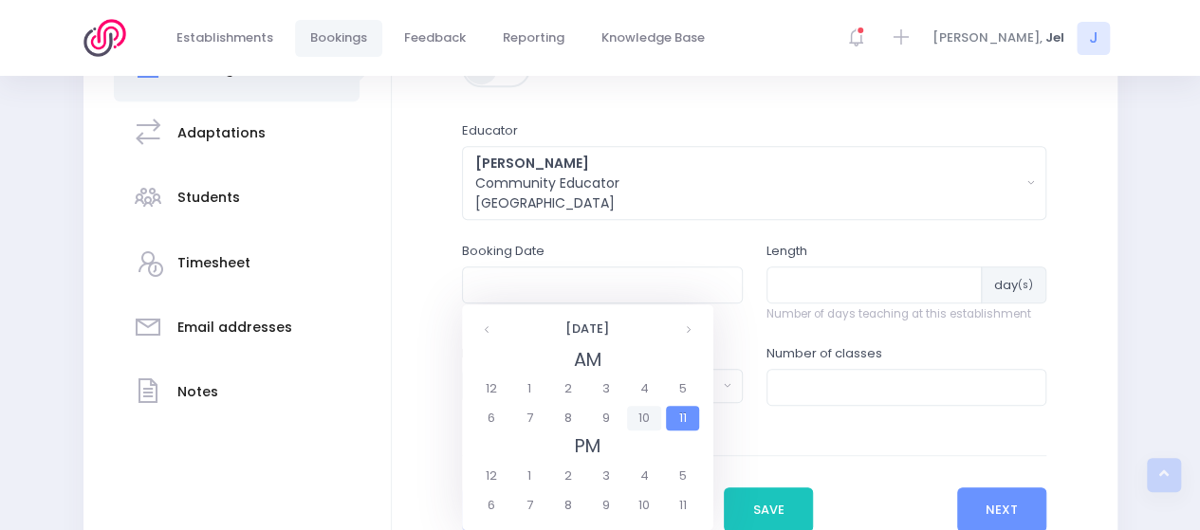
click at [642, 416] on span "10" at bounding box center [643, 418] width 33 height 25
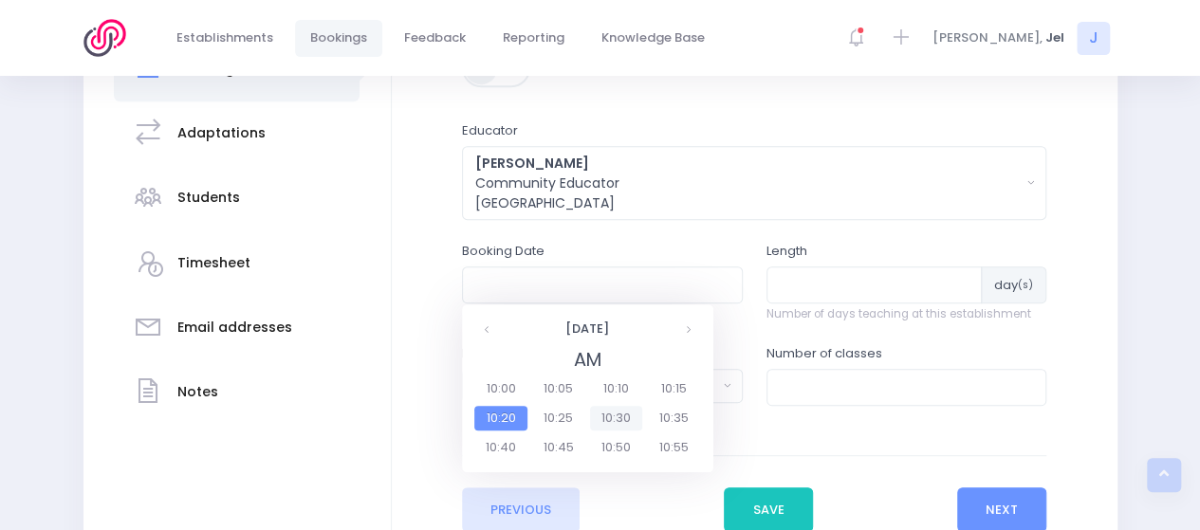
click at [636, 417] on span "10:30" at bounding box center [616, 418] width 53 height 25
type input "[DATE] 10:30 AM"
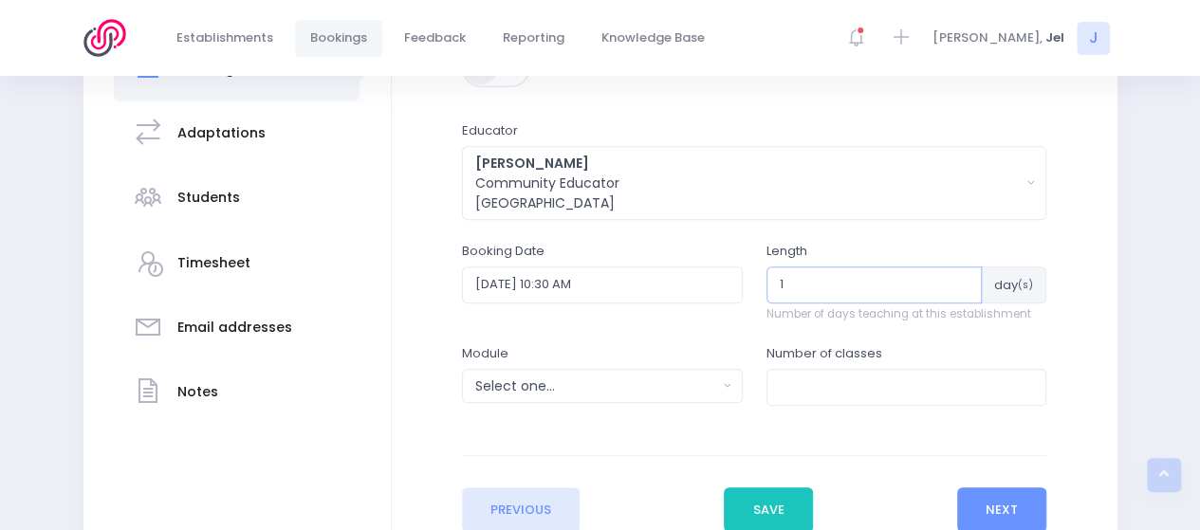
click at [803, 283] on input "1" at bounding box center [874, 285] width 216 height 36
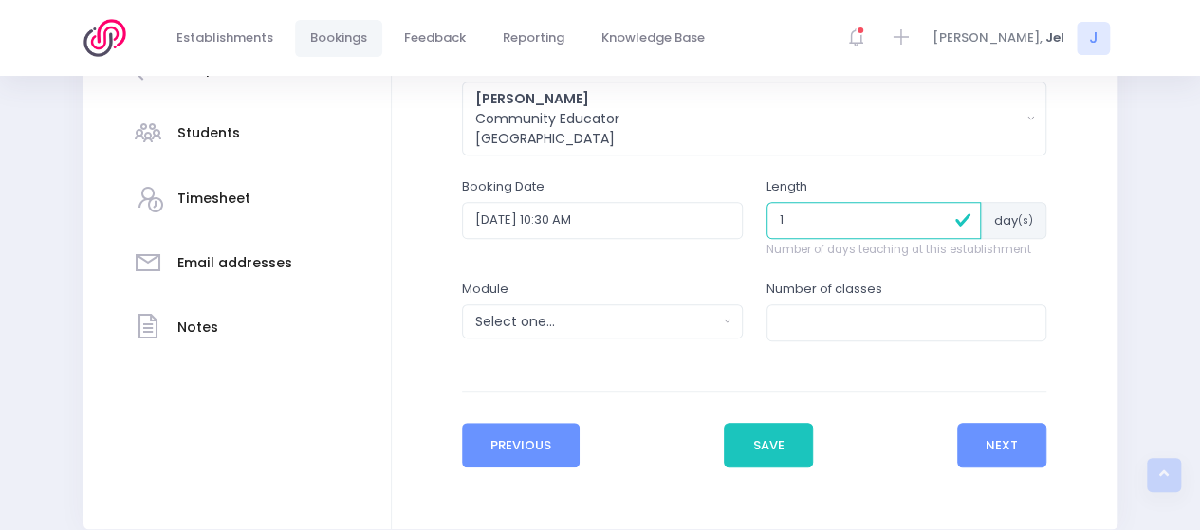
scroll to position [474, 0]
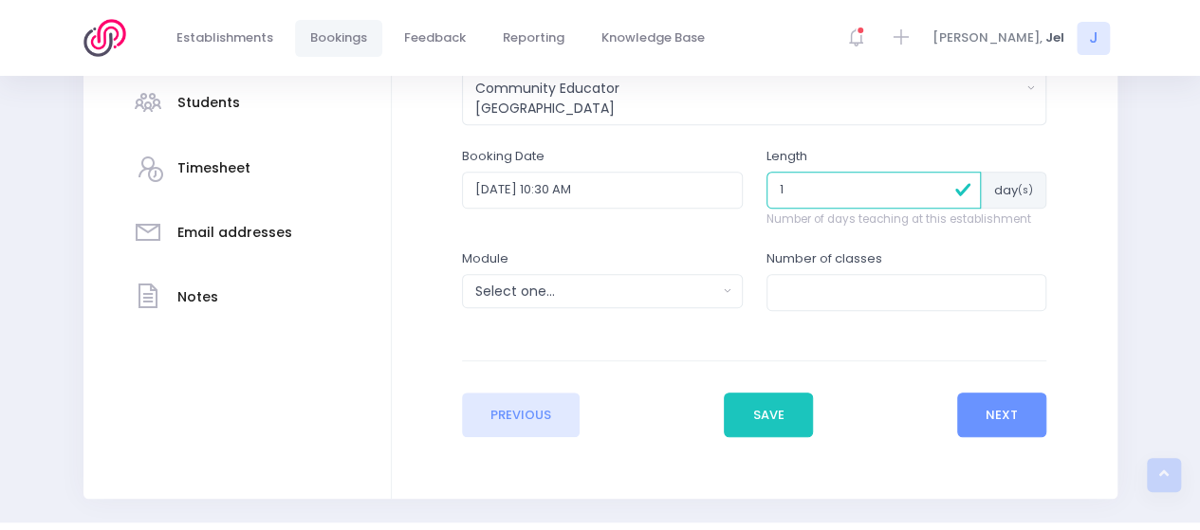
type input "1"
click at [569, 289] on div "Select one..." at bounding box center [596, 292] width 242 height 20
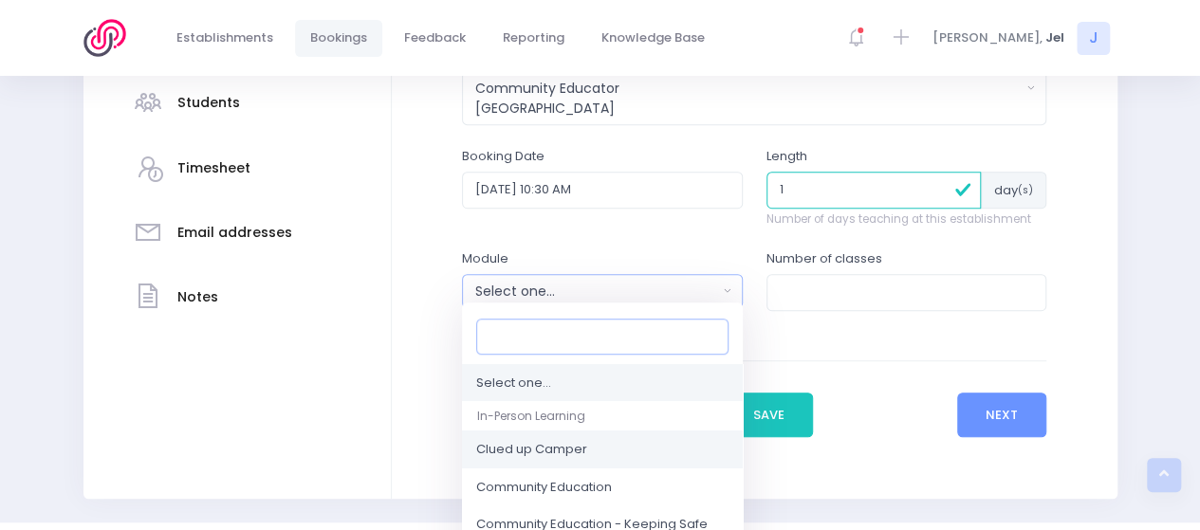
scroll to position [190, 0]
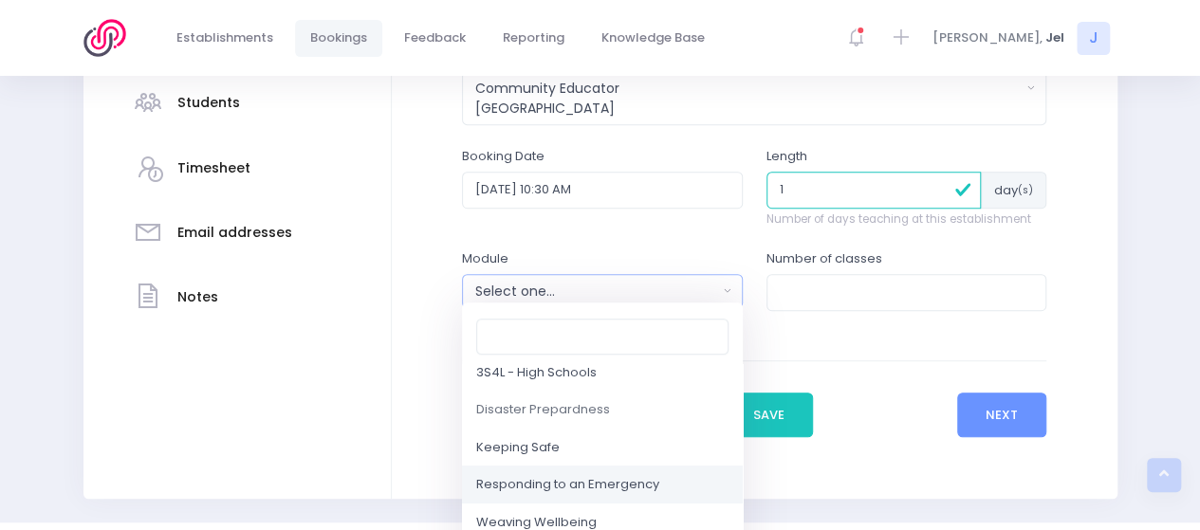
click at [535, 479] on span "Responding to an Emergency" at bounding box center [567, 485] width 183 height 19
select select "Responding to an Emergency"
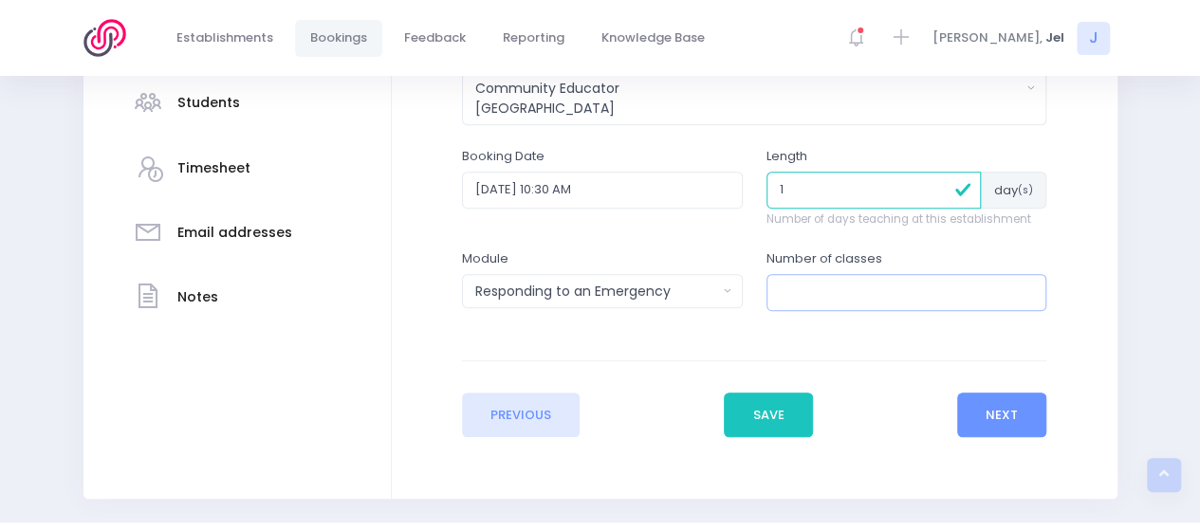
click at [820, 278] on input "number" at bounding box center [906, 292] width 281 height 36
type input "1"
click at [1005, 418] on button "Next" at bounding box center [1002, 416] width 90 height 46
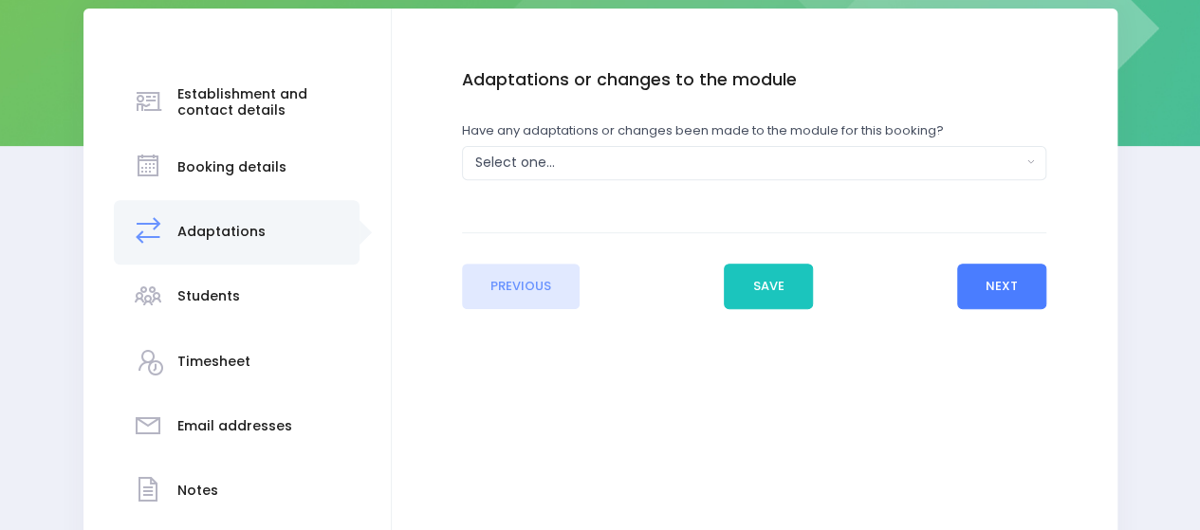
scroll to position [285, 0]
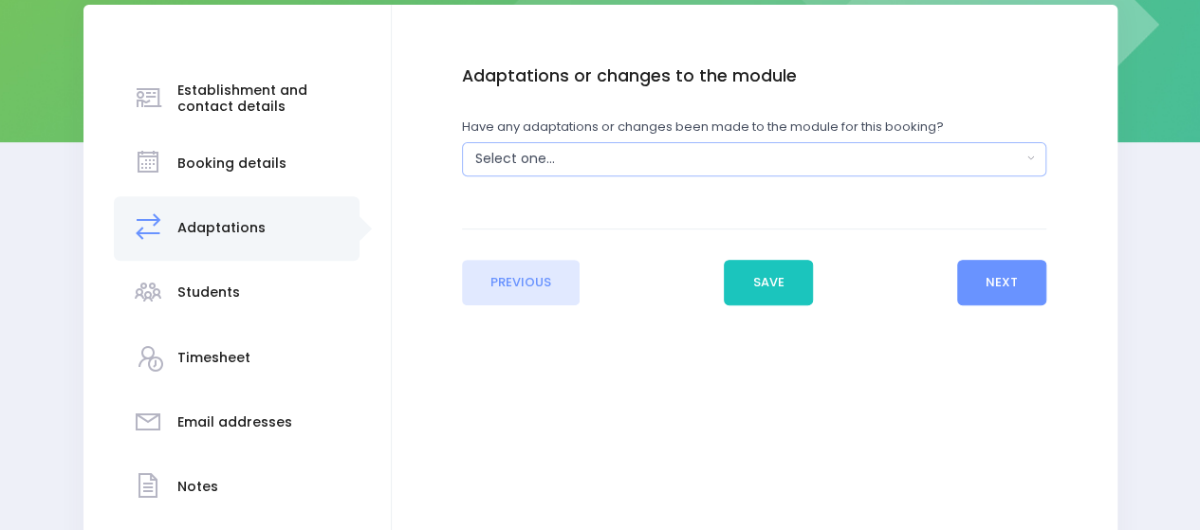
click at [587, 166] on div "Select one..." at bounding box center [748, 159] width 546 height 20
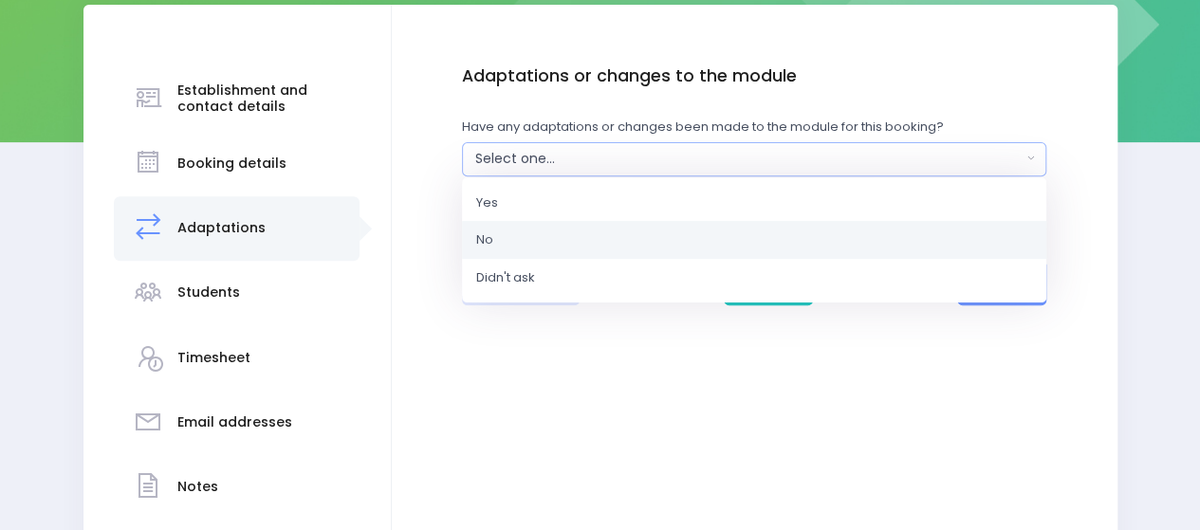
click at [544, 239] on link "No" at bounding box center [754, 240] width 584 height 38
select select "No"
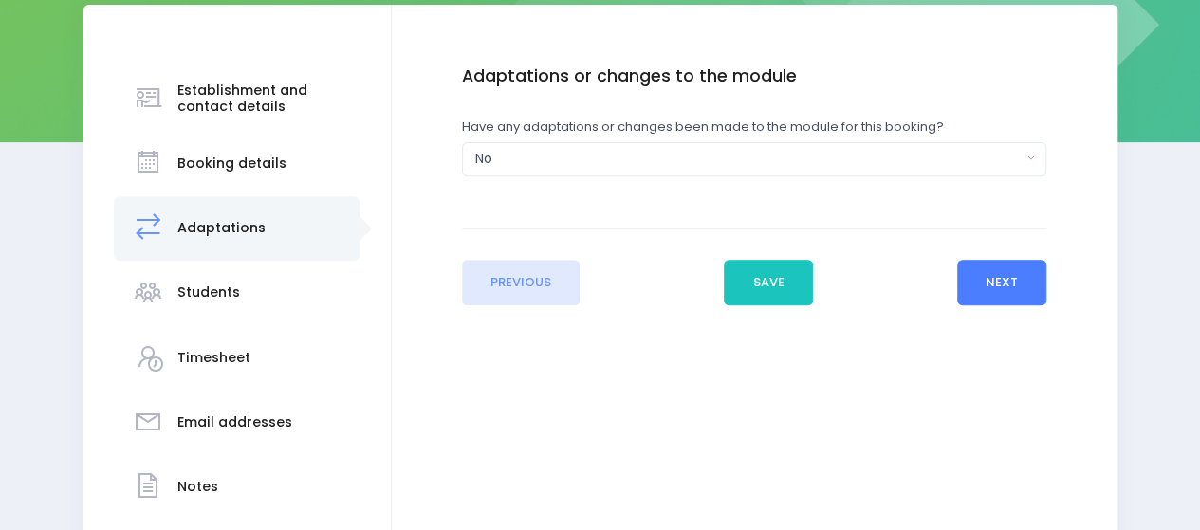
click at [983, 276] on button "Next" at bounding box center [1002, 283] width 90 height 46
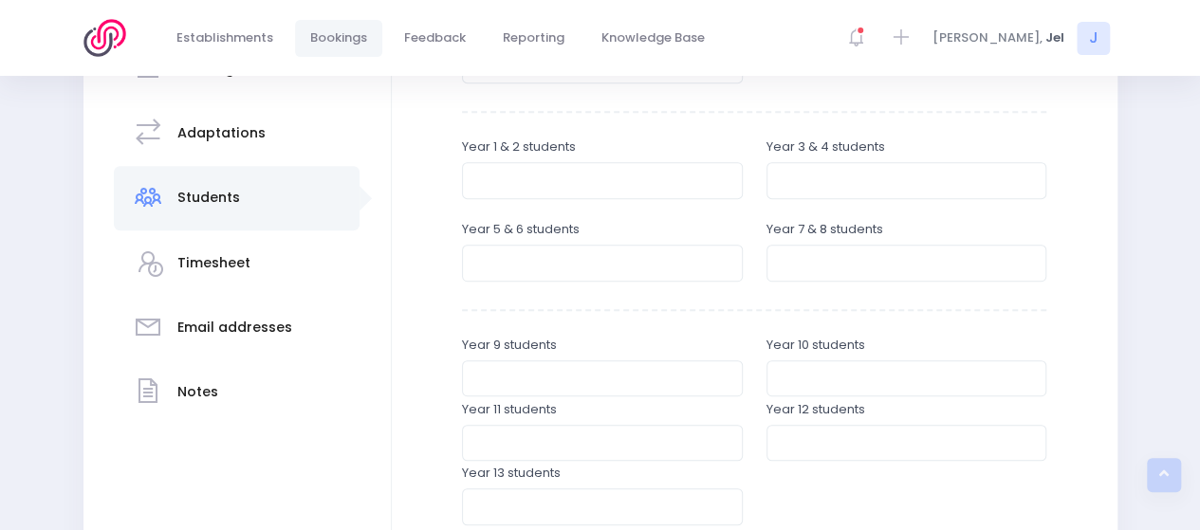
scroll to position [569, 0]
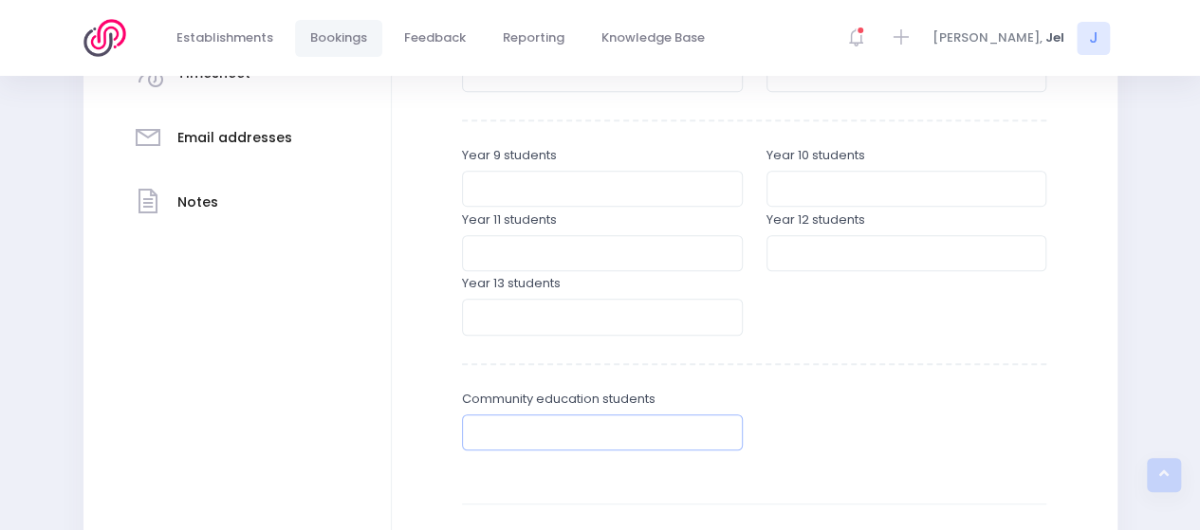
click at [539, 430] on input "number" at bounding box center [602, 433] width 281 height 36
type input "4"
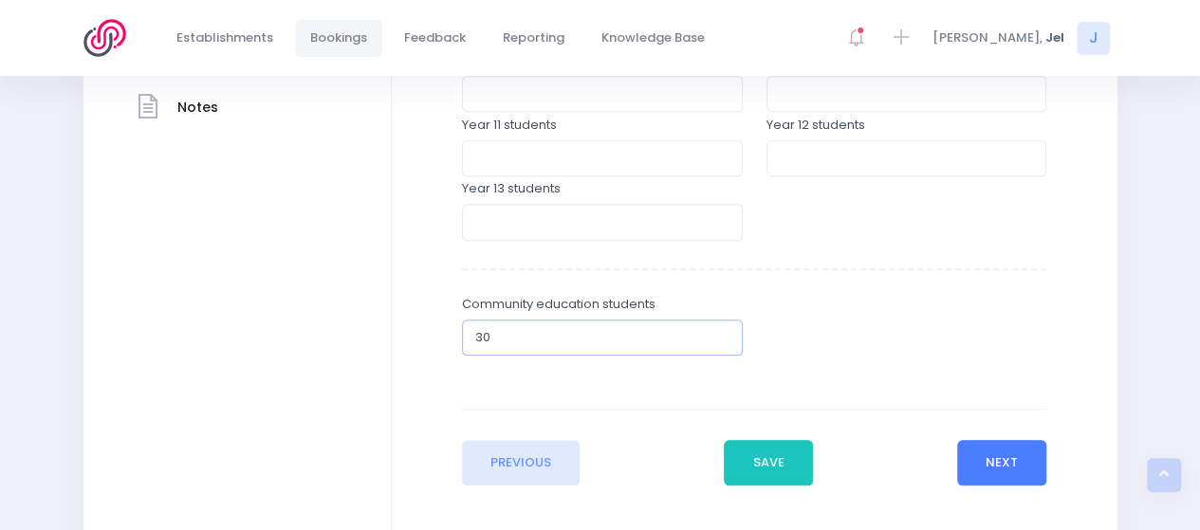
type input "30"
click at [987, 476] on button "Next" at bounding box center [1002, 463] width 90 height 46
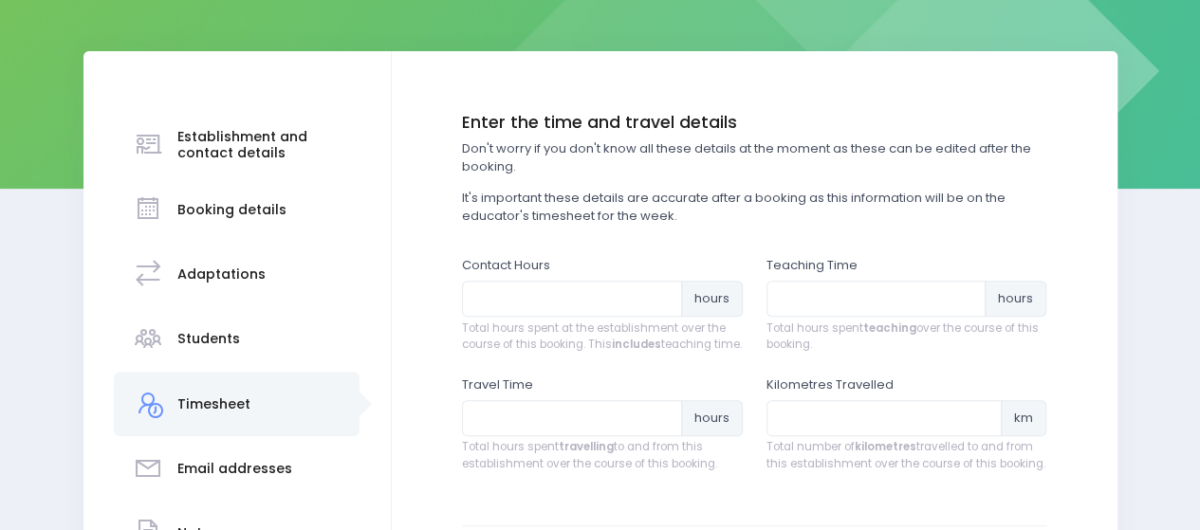
scroll to position [285, 0]
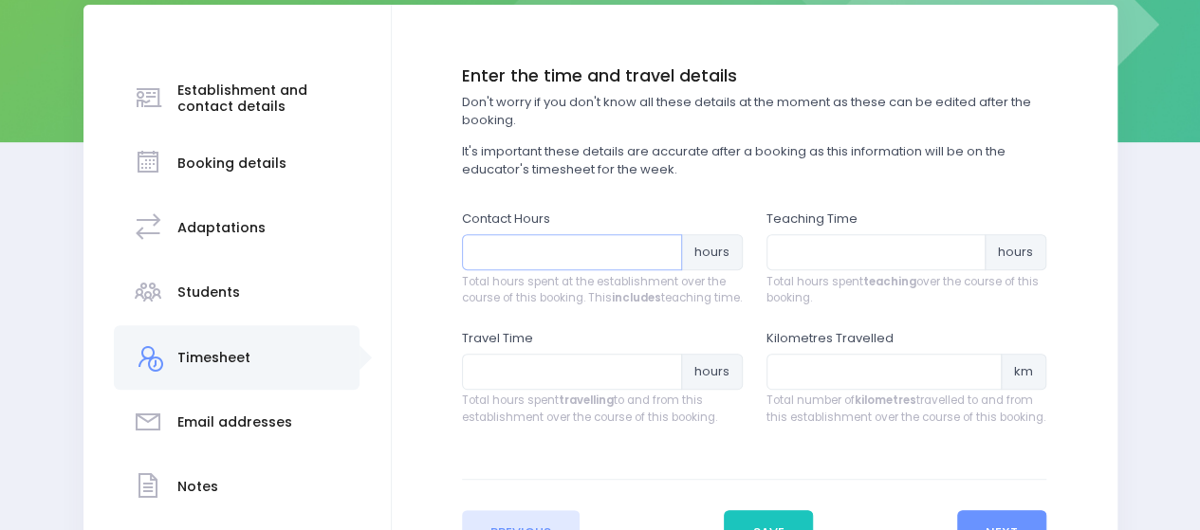
click at [517, 263] on input "number" at bounding box center [572, 252] width 220 height 36
type input "1.5"
drag, startPoint x: 865, startPoint y: 249, endPoint x: 855, endPoint y: 255, distance: 11.9
click at [864, 249] on input "number" at bounding box center [876, 252] width 220 height 36
type input "1"
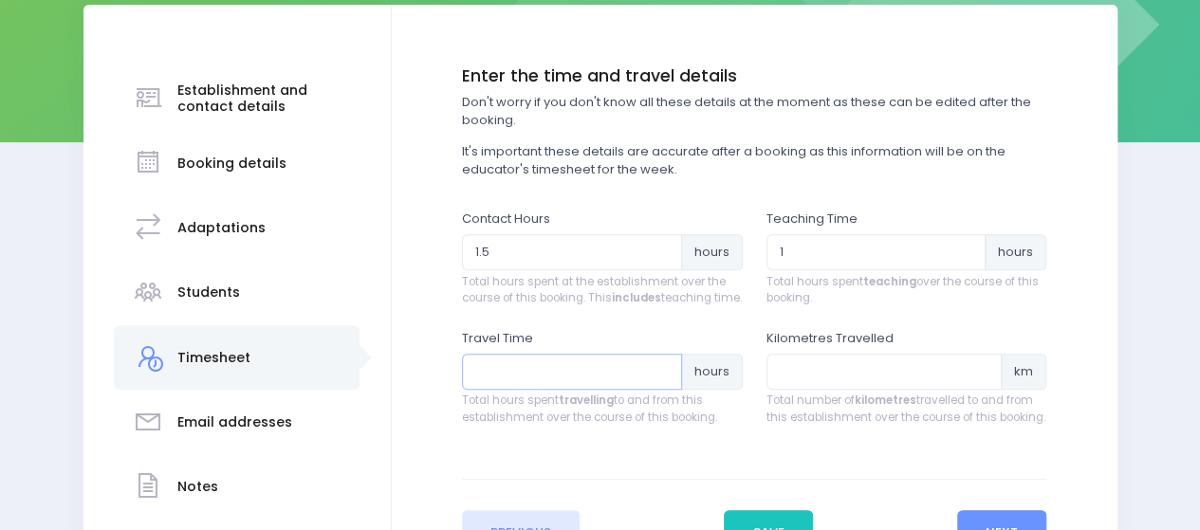
click at [538, 390] on input "number" at bounding box center [572, 372] width 220 height 36
click at [563, 389] on input "number" at bounding box center [572, 372] width 220 height 36
type input ".5"
type input ".45"
click at [854, 390] on input "number" at bounding box center [884, 372] width 236 height 36
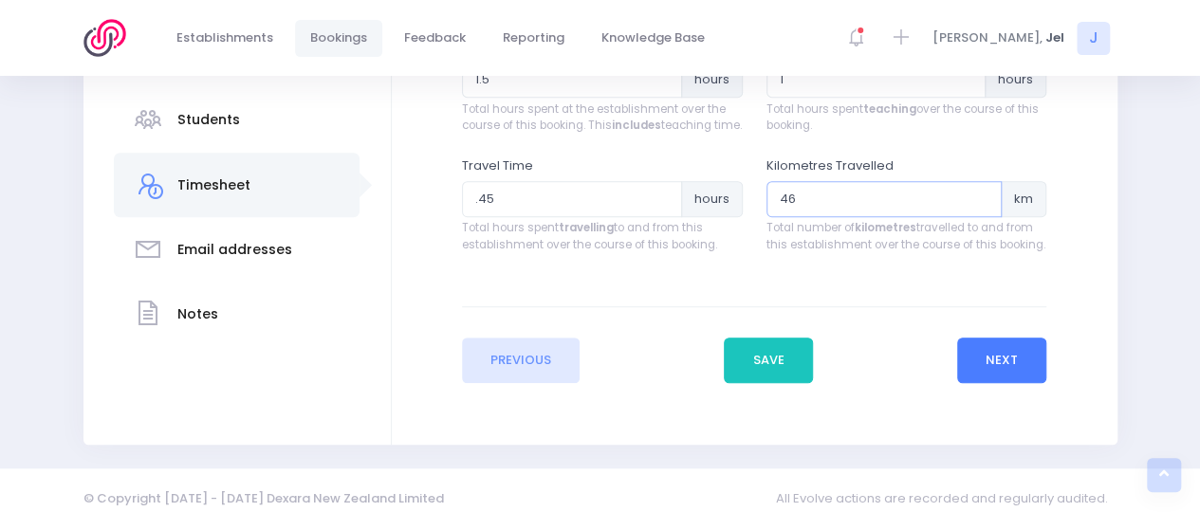
type input "46"
click at [1002, 372] on button "Next" at bounding box center [1002, 361] width 90 height 46
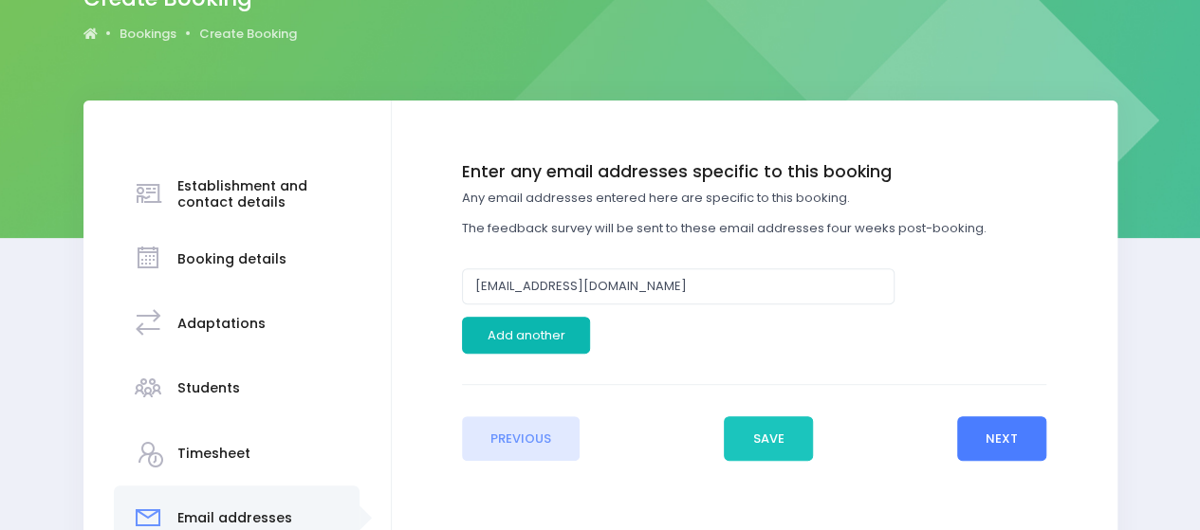
scroll to position [190, 0]
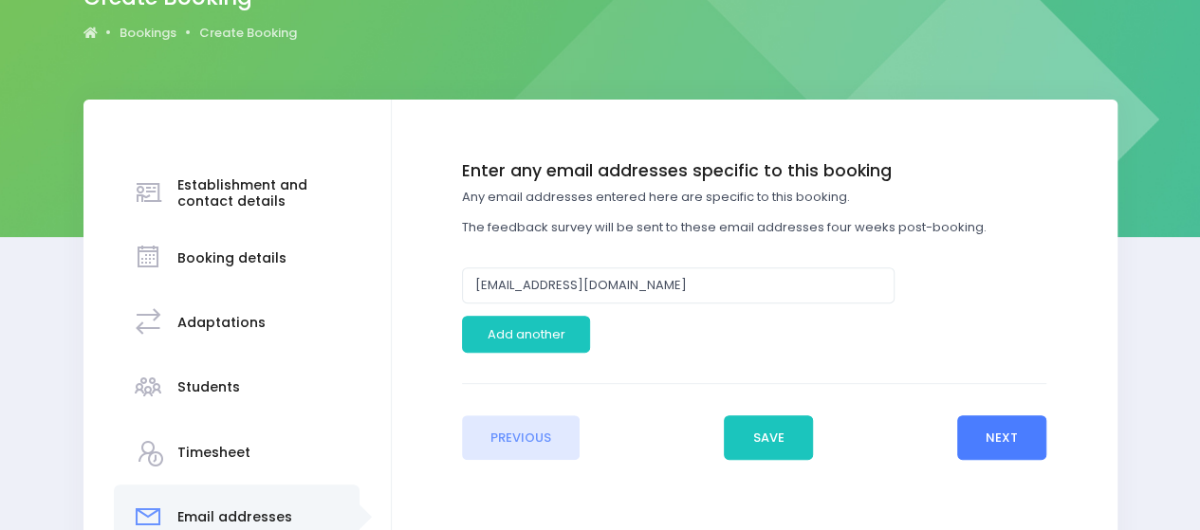
click at [989, 426] on button "Next" at bounding box center [1002, 438] width 90 height 46
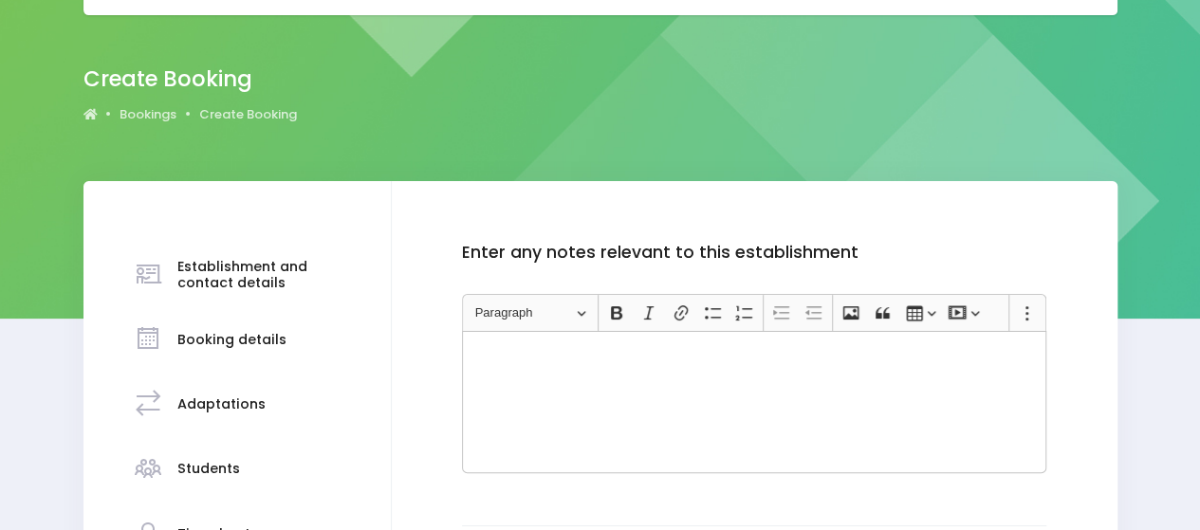
scroll to position [285, 0]
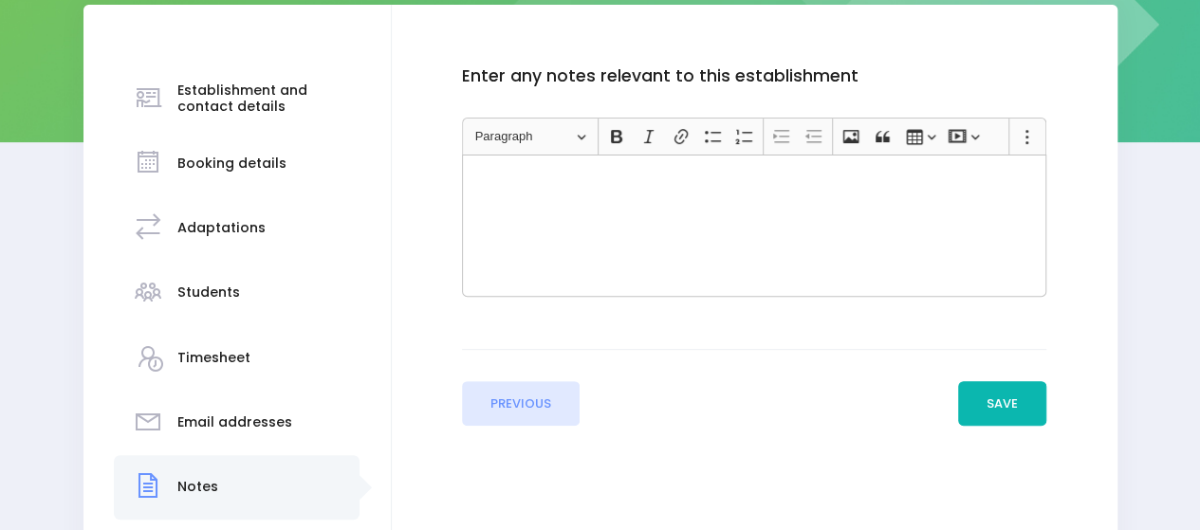
click at [971, 404] on button "Save" at bounding box center [1002, 404] width 89 height 46
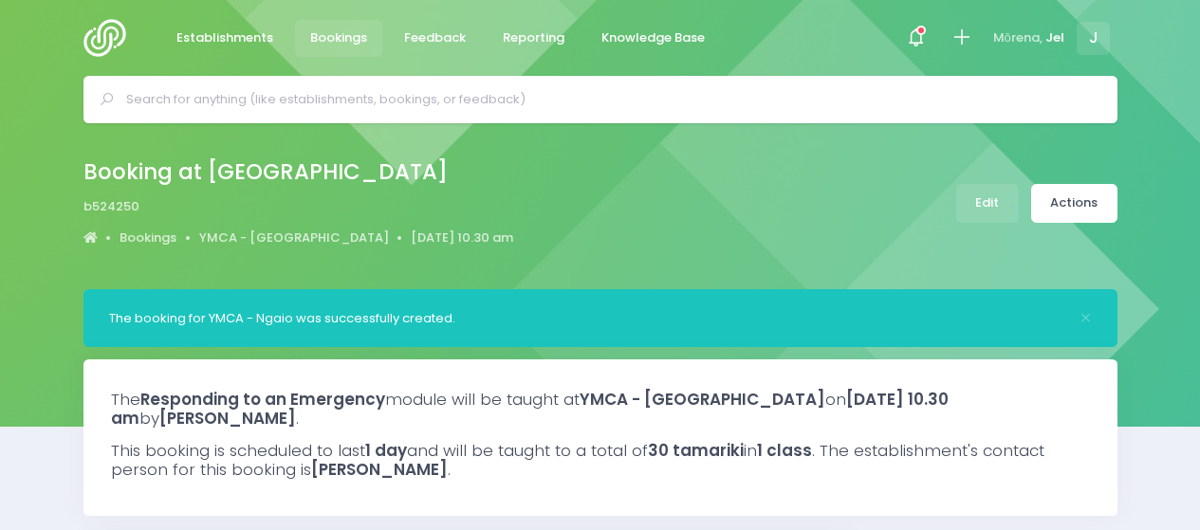
select select "5"
